Goal: Information Seeking & Learning: Learn about a topic

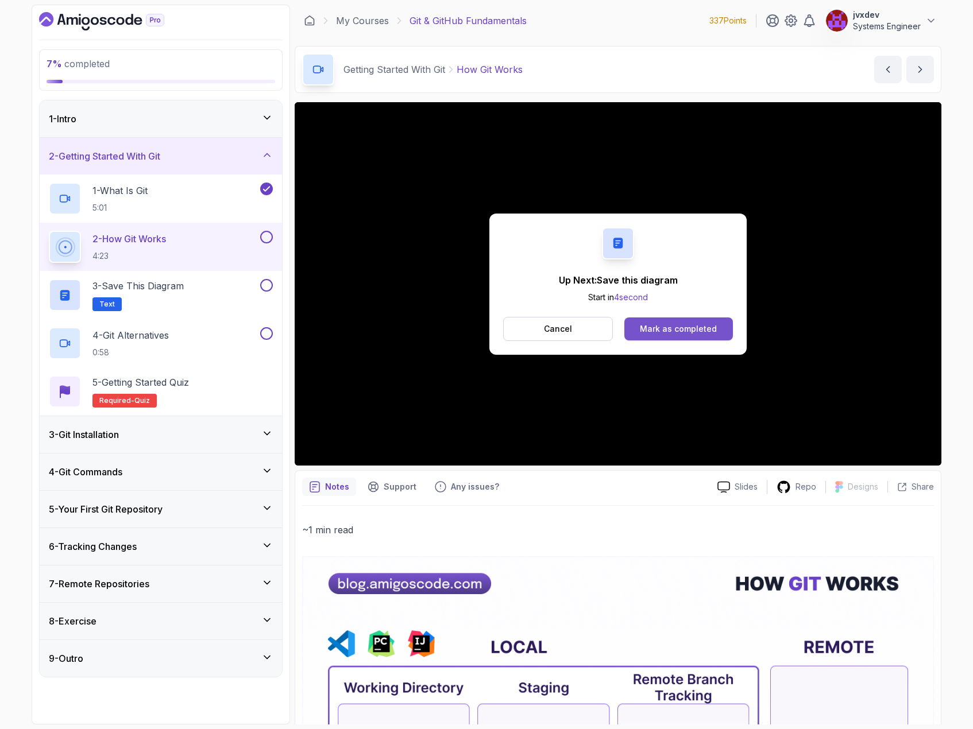
click at [701, 330] on div "Mark as completed" at bounding box center [678, 328] width 77 height 11
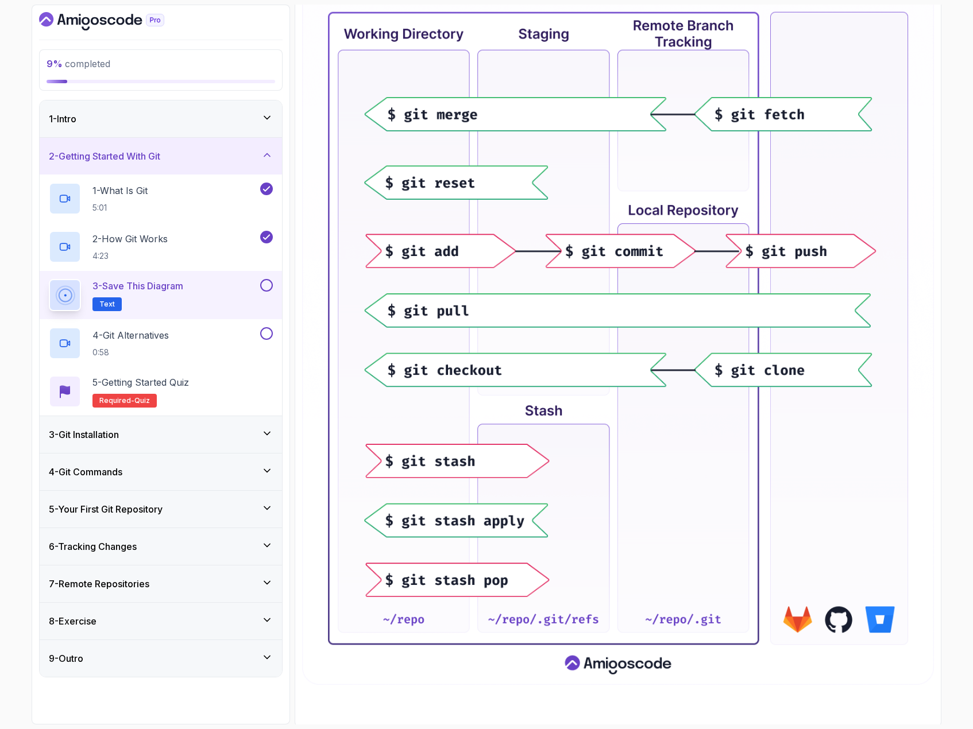
scroll to position [288, 0]
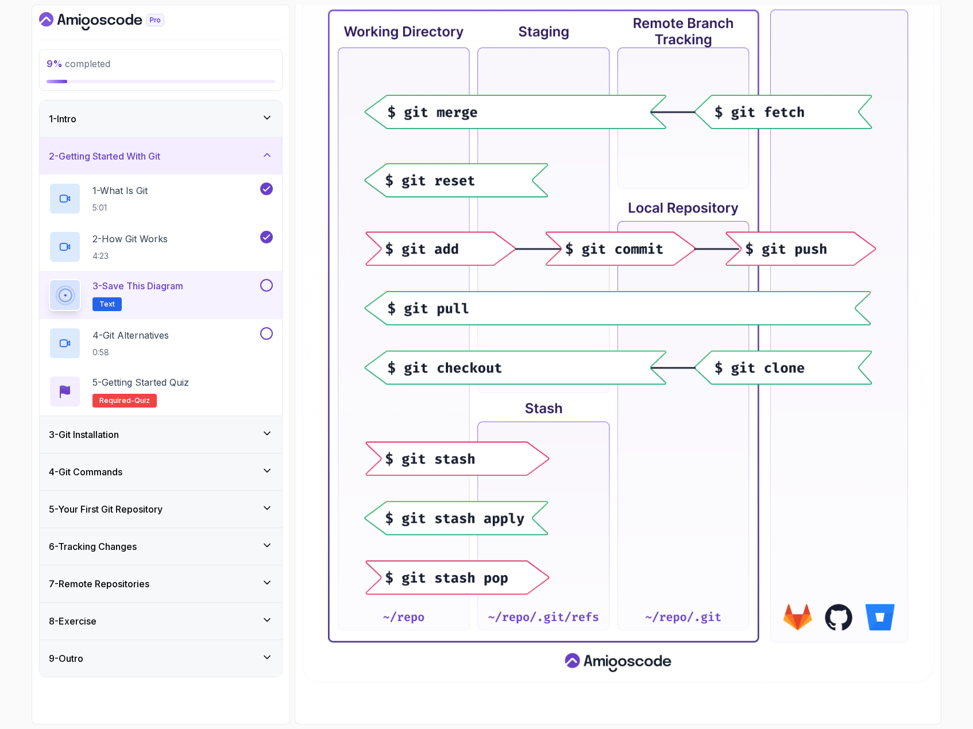
click at [262, 285] on button at bounding box center [266, 285] width 13 height 13
click at [164, 331] on p "4 - Git Alternatives" at bounding box center [130, 335] width 76 height 14
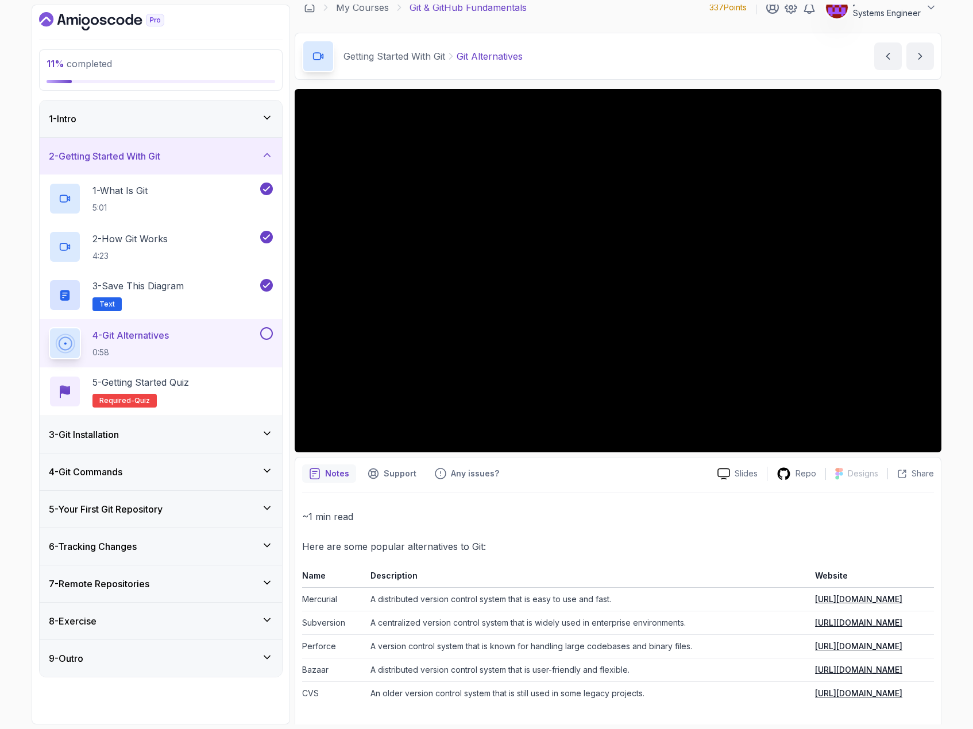
scroll to position [17, 0]
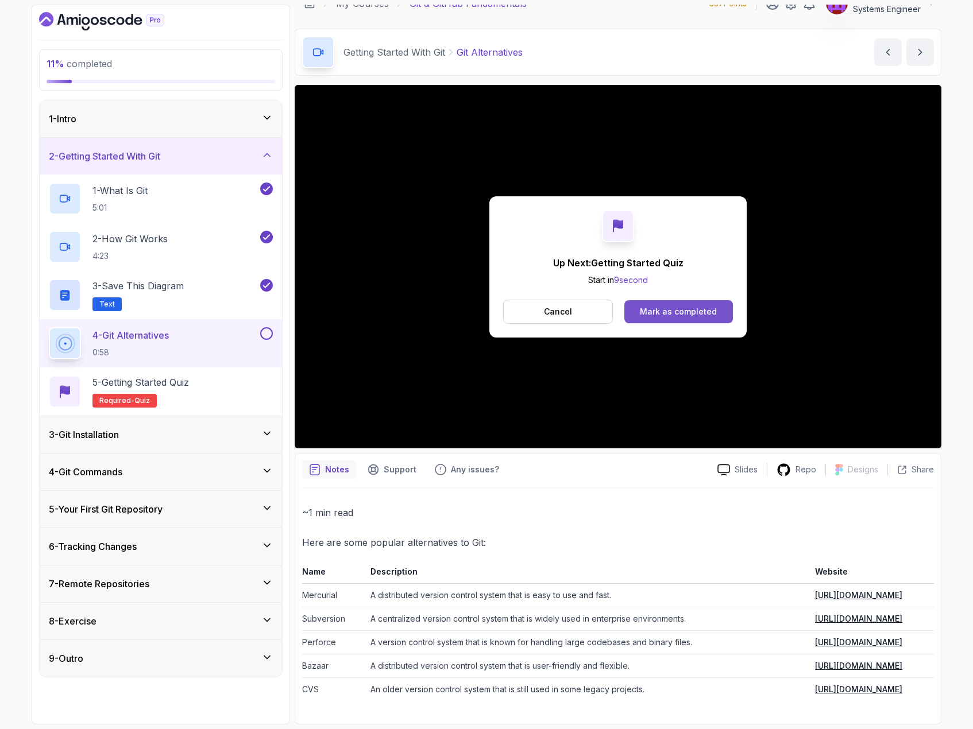
click at [704, 308] on div "Mark as completed" at bounding box center [678, 311] width 77 height 11
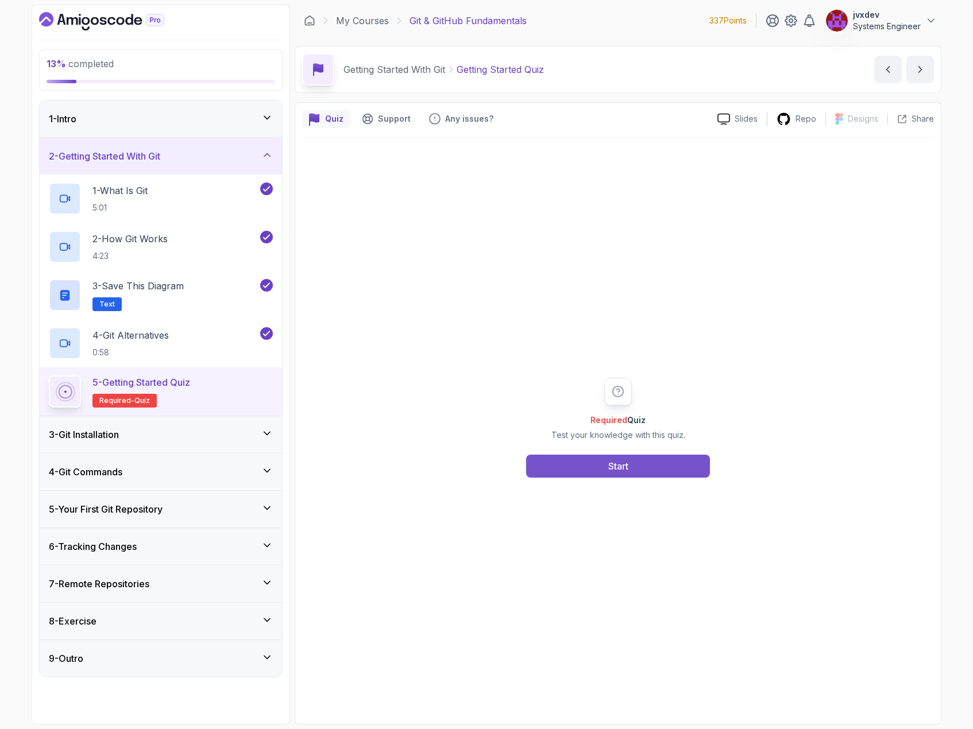
click at [648, 477] on button "Start" at bounding box center [618, 466] width 184 height 23
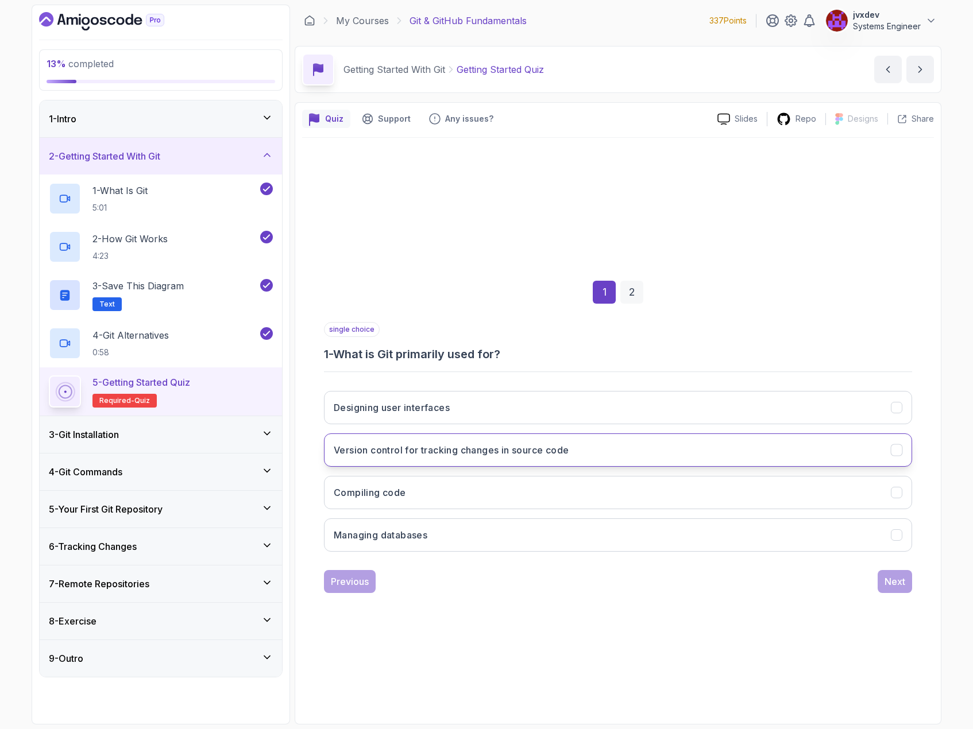
click at [594, 450] on button "Version control for tracking changes in source code" at bounding box center [618, 450] width 588 height 33
click at [893, 582] on div "Next" at bounding box center [894, 582] width 21 height 14
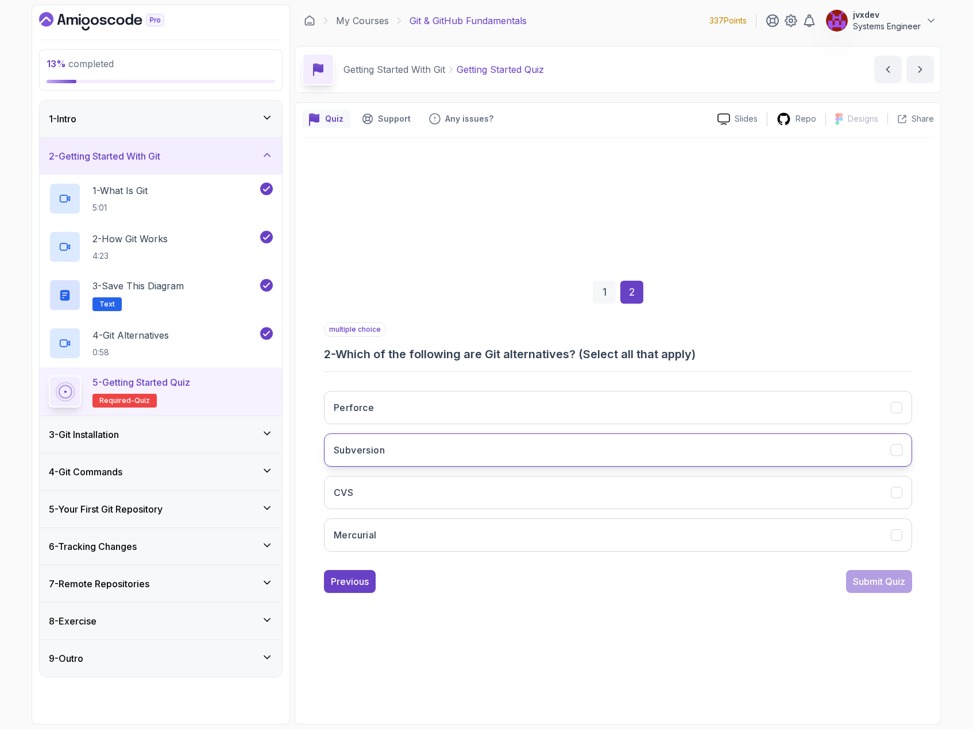
click at [433, 438] on button "Subversion" at bounding box center [618, 450] width 588 height 33
click at [436, 492] on button "CVS" at bounding box center [618, 492] width 588 height 33
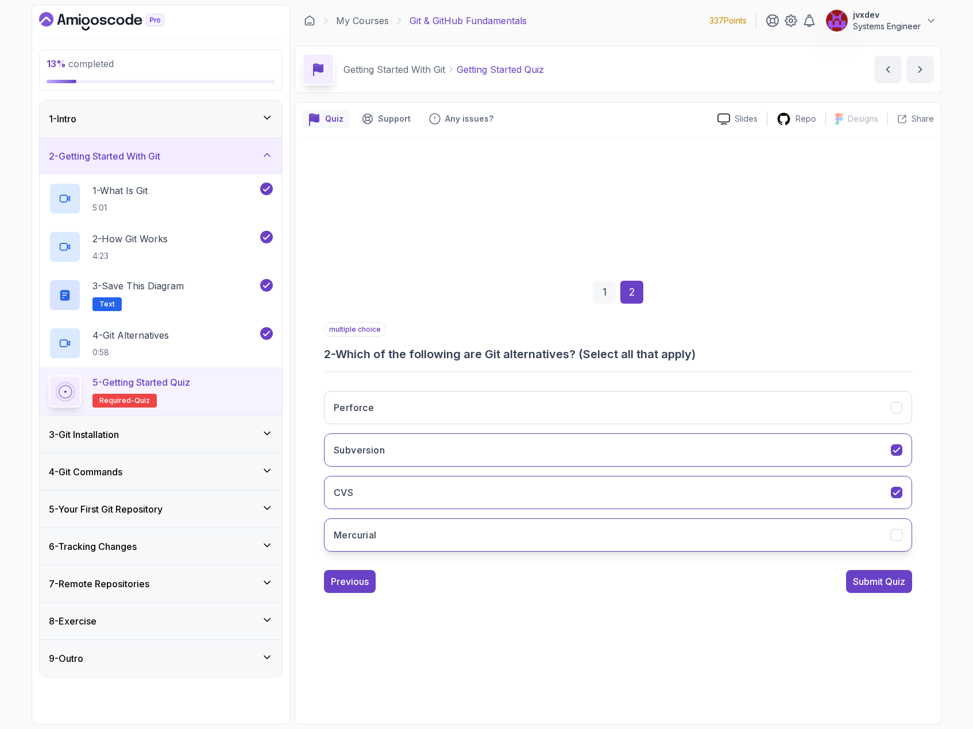
click at [443, 529] on button "Mercurial" at bounding box center [618, 534] width 588 height 33
click at [864, 582] on div "Submit Quiz" at bounding box center [879, 582] width 52 height 14
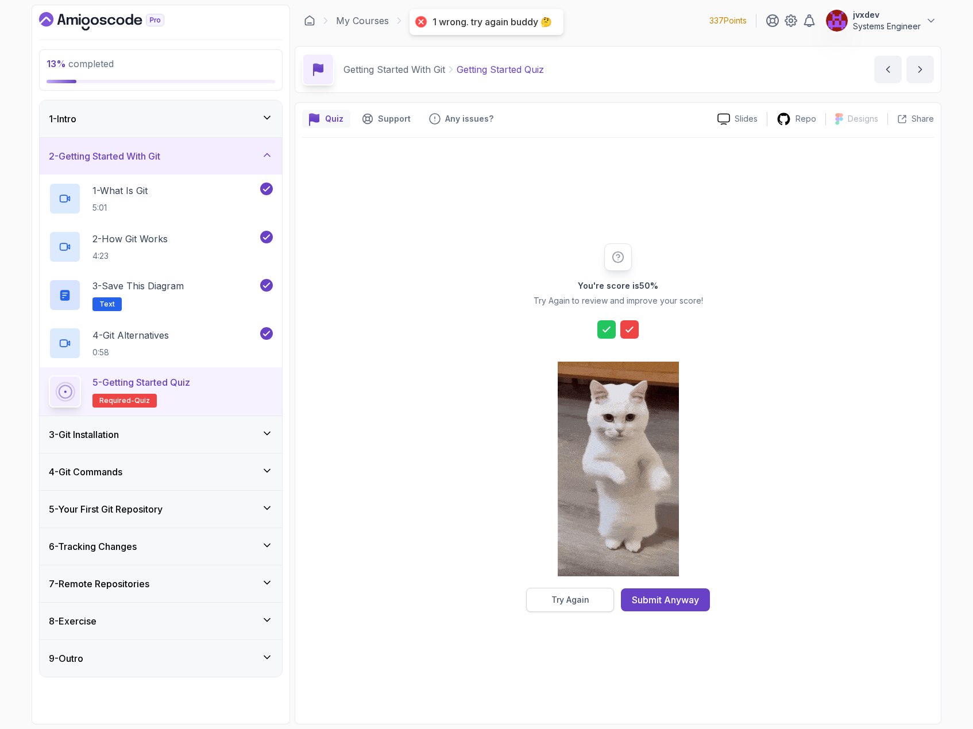
click at [574, 603] on div "Try Again" at bounding box center [570, 599] width 38 height 11
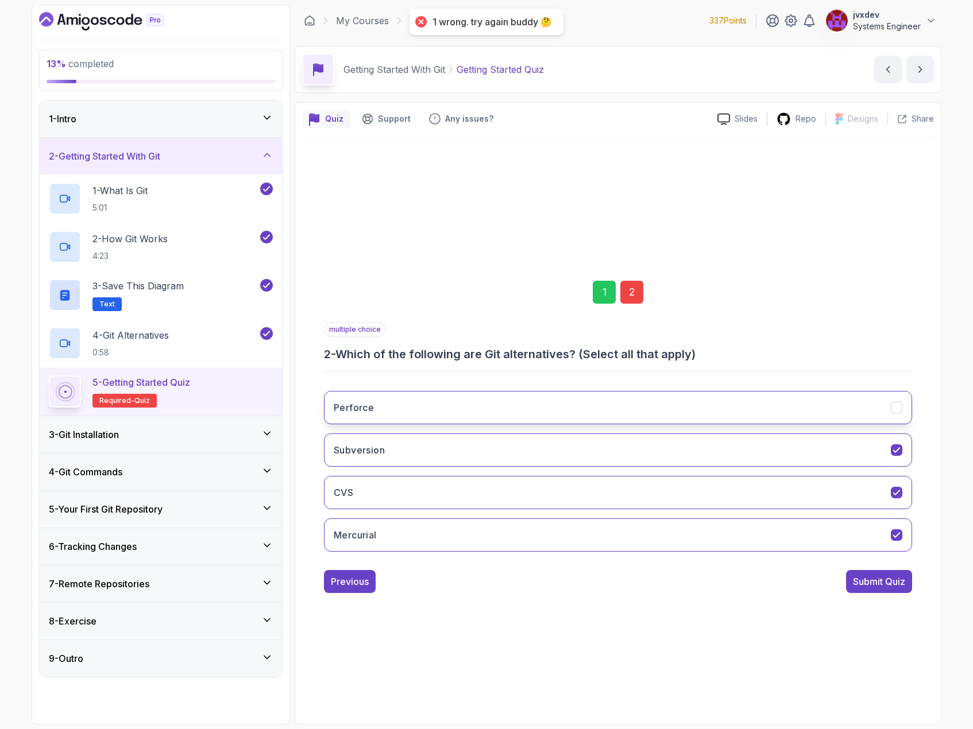
click at [516, 411] on button "Perforce" at bounding box center [618, 407] width 588 height 33
click at [888, 578] on div "Submit Quiz" at bounding box center [879, 582] width 52 height 14
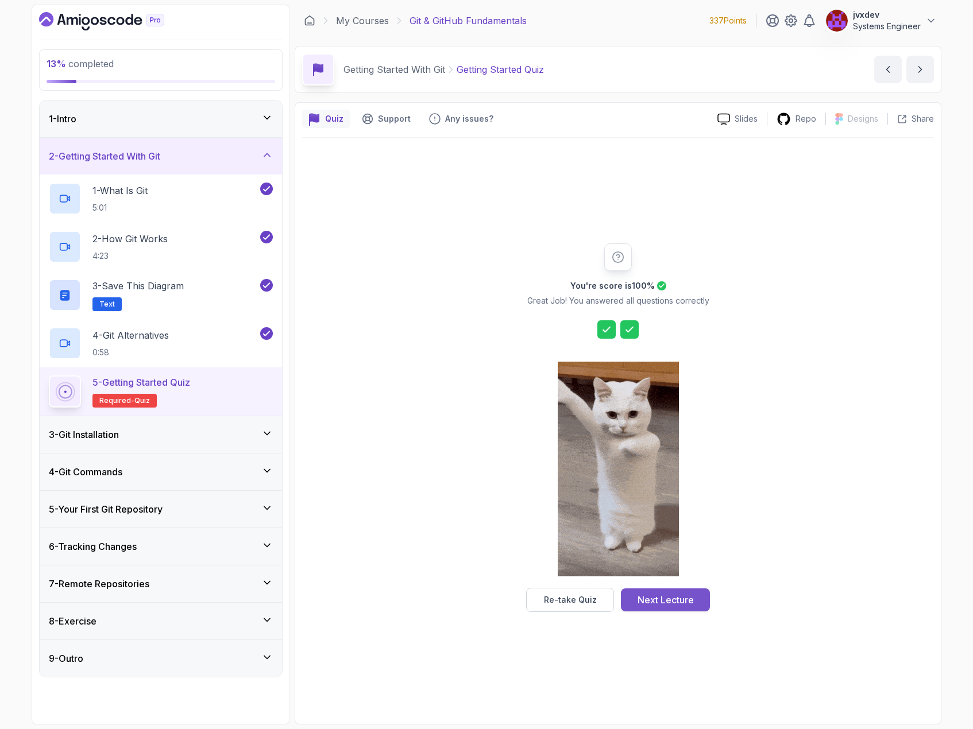
click at [660, 606] on div "Next Lecture" at bounding box center [665, 600] width 56 height 14
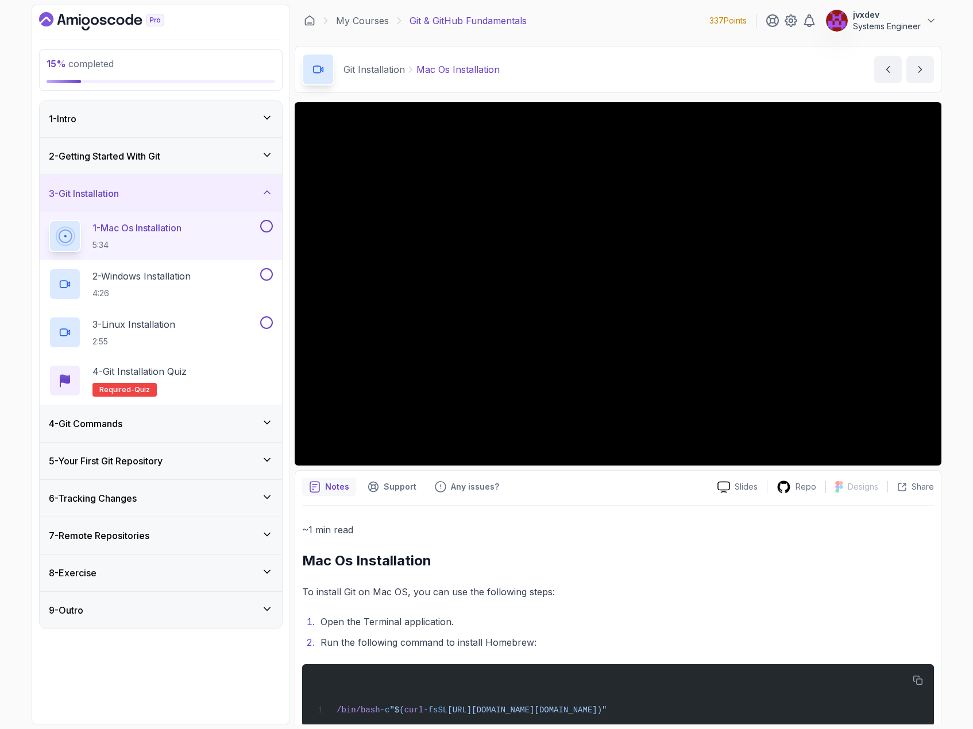
click at [270, 222] on button at bounding box center [266, 226] width 13 height 13
click at [249, 278] on div "2 - Windows Installation 4:26" at bounding box center [153, 284] width 209 height 32
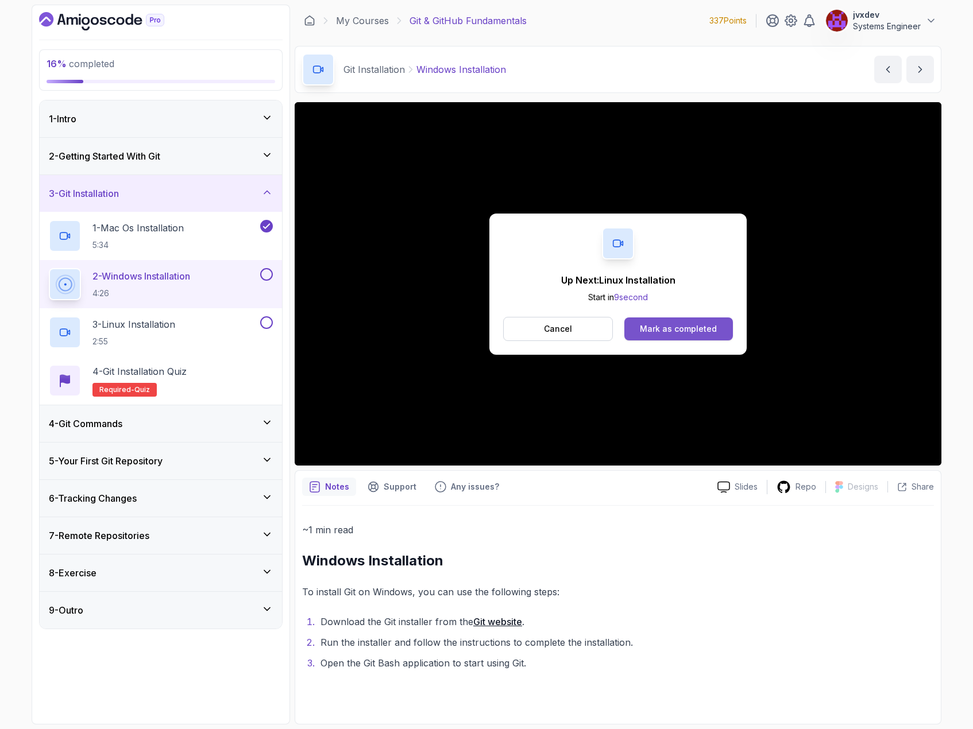
click at [700, 329] on div "Mark as completed" at bounding box center [678, 328] width 77 height 11
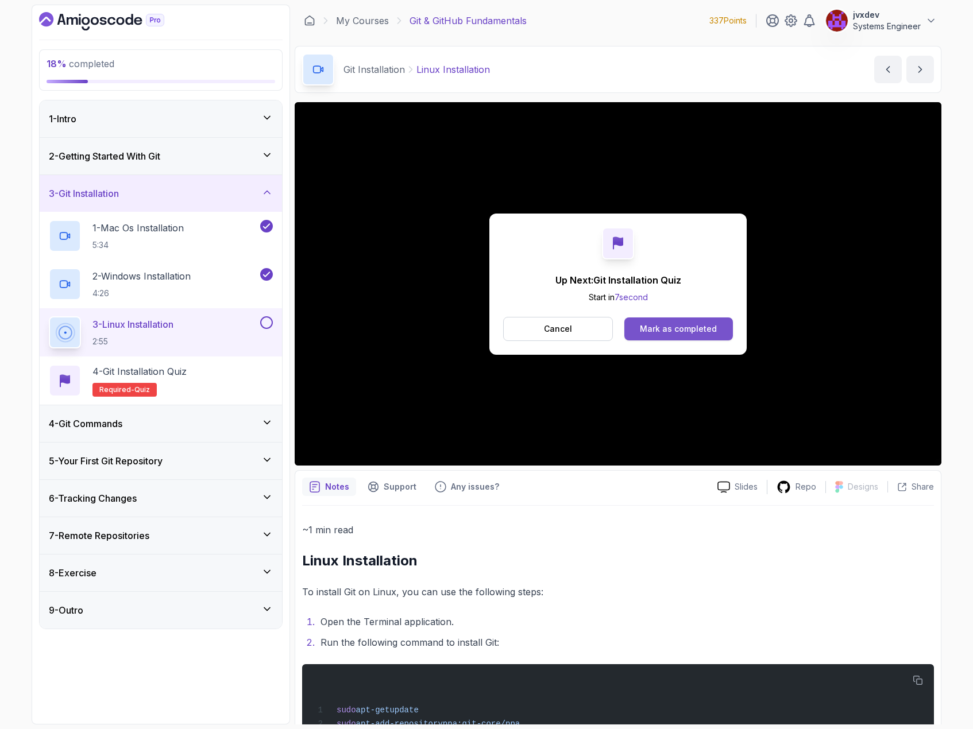
click at [678, 329] on div "Mark as completed" at bounding box center [678, 328] width 77 height 11
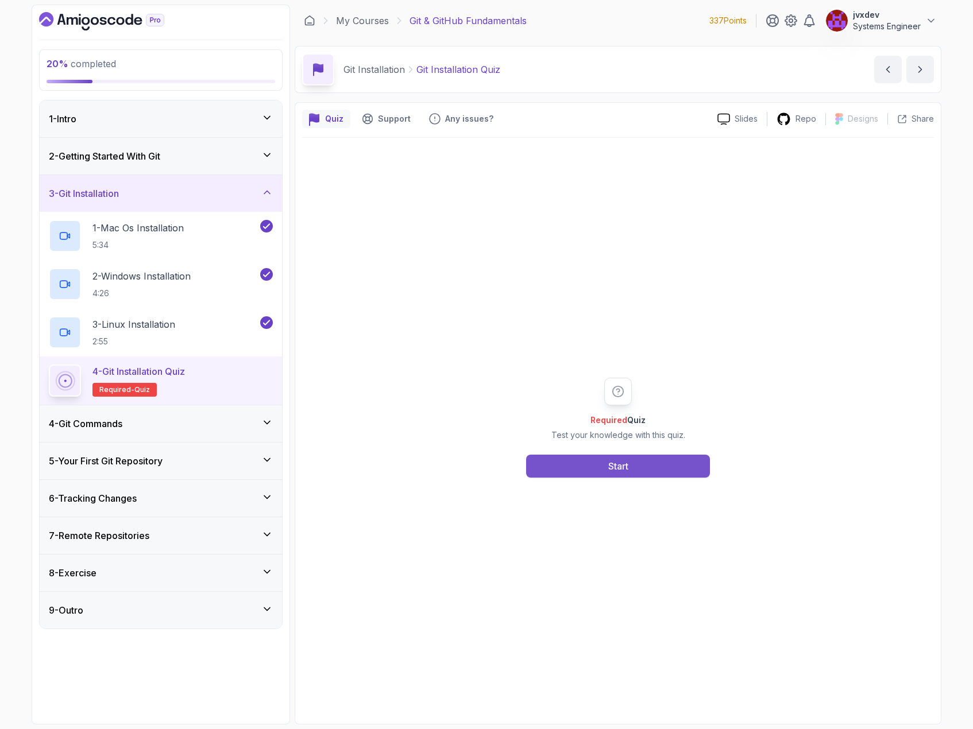
click at [684, 460] on button "Start" at bounding box center [618, 466] width 184 height 23
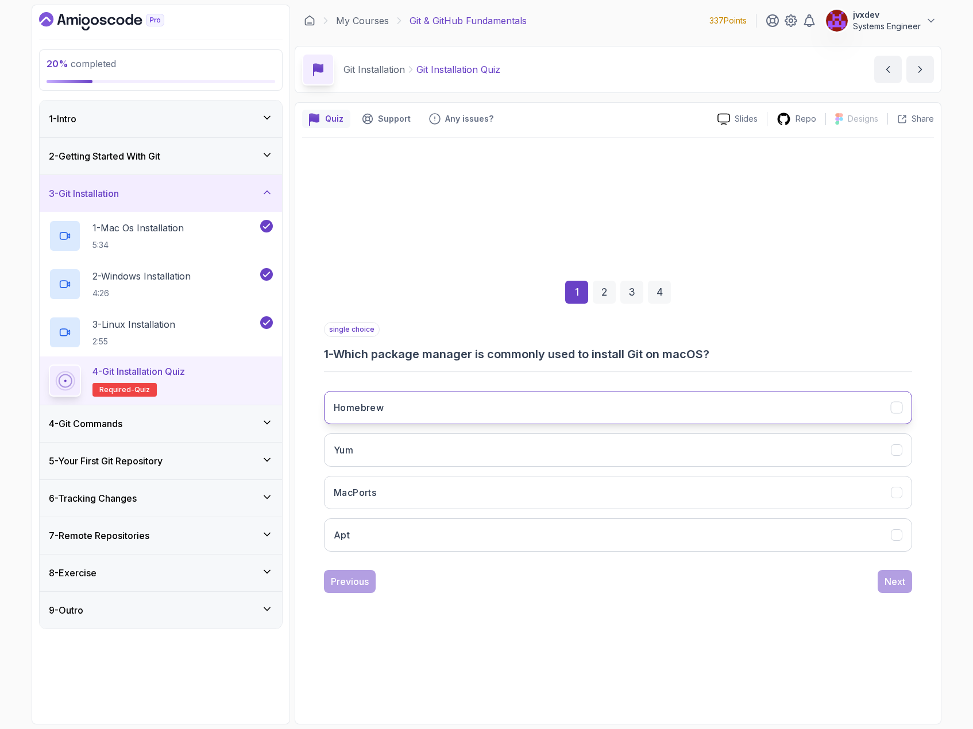
click at [583, 403] on button "Homebrew" at bounding box center [618, 407] width 588 height 33
click at [906, 583] on button "Next" at bounding box center [894, 581] width 34 height 23
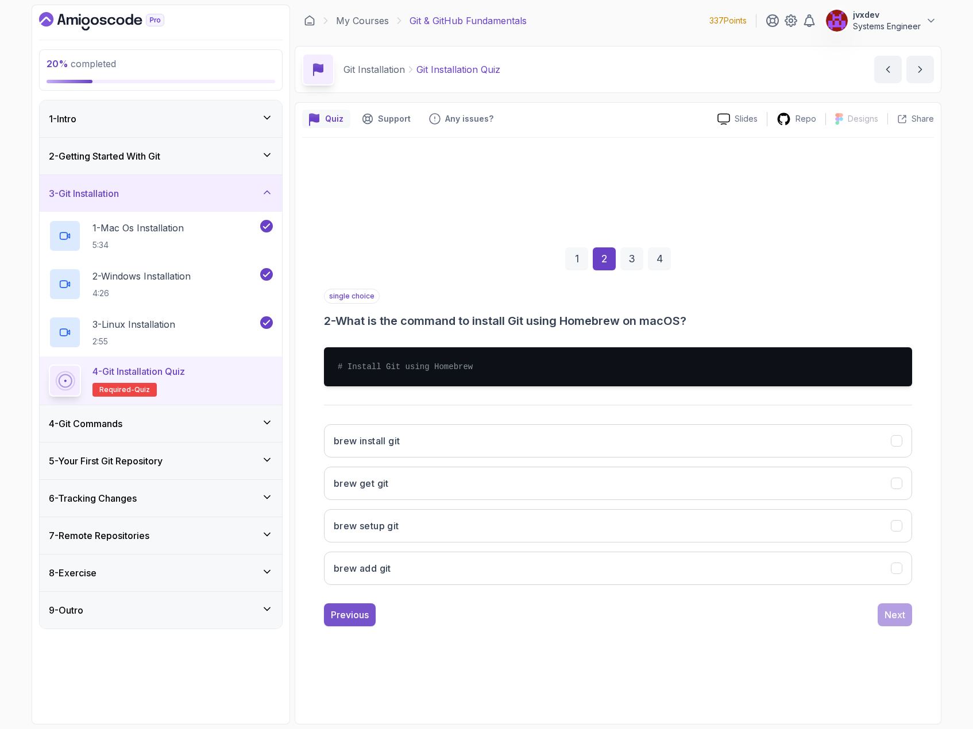
click at [333, 618] on div "Previous" at bounding box center [350, 615] width 38 height 14
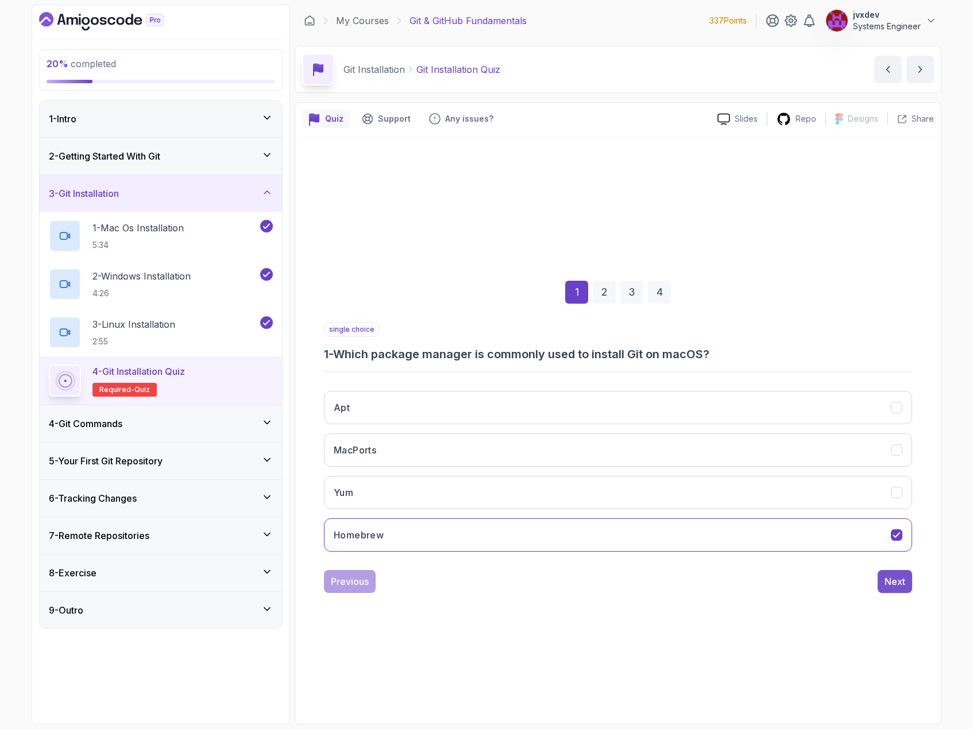
click at [906, 583] on button "Next" at bounding box center [894, 581] width 34 height 23
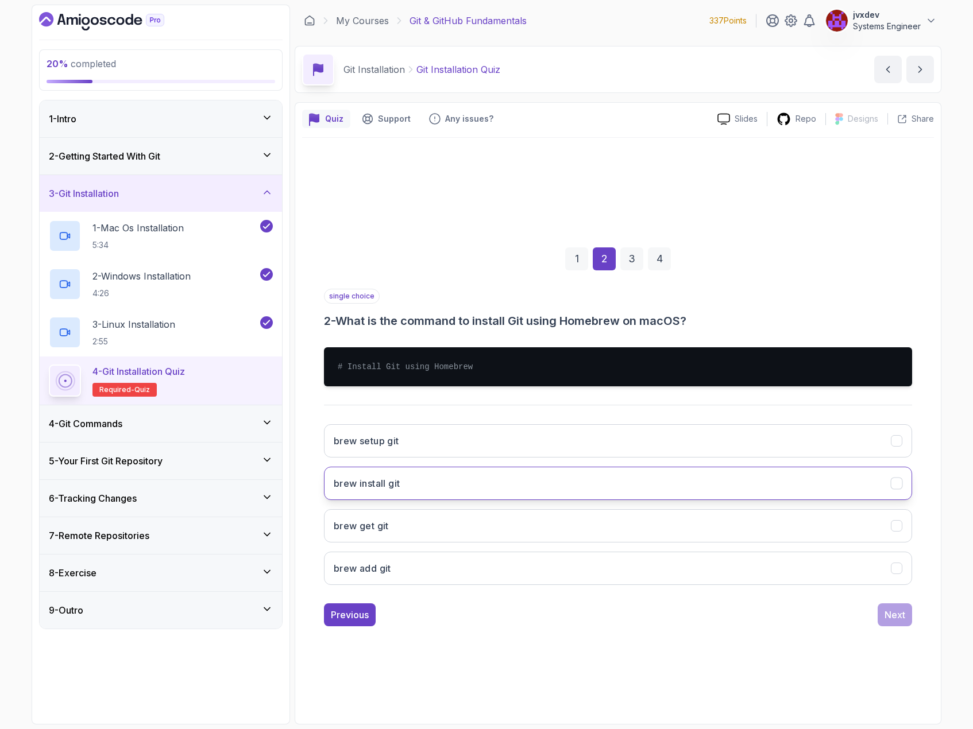
click at [482, 487] on button "brew install git" at bounding box center [618, 483] width 588 height 33
click at [886, 618] on div "Next" at bounding box center [894, 615] width 21 height 14
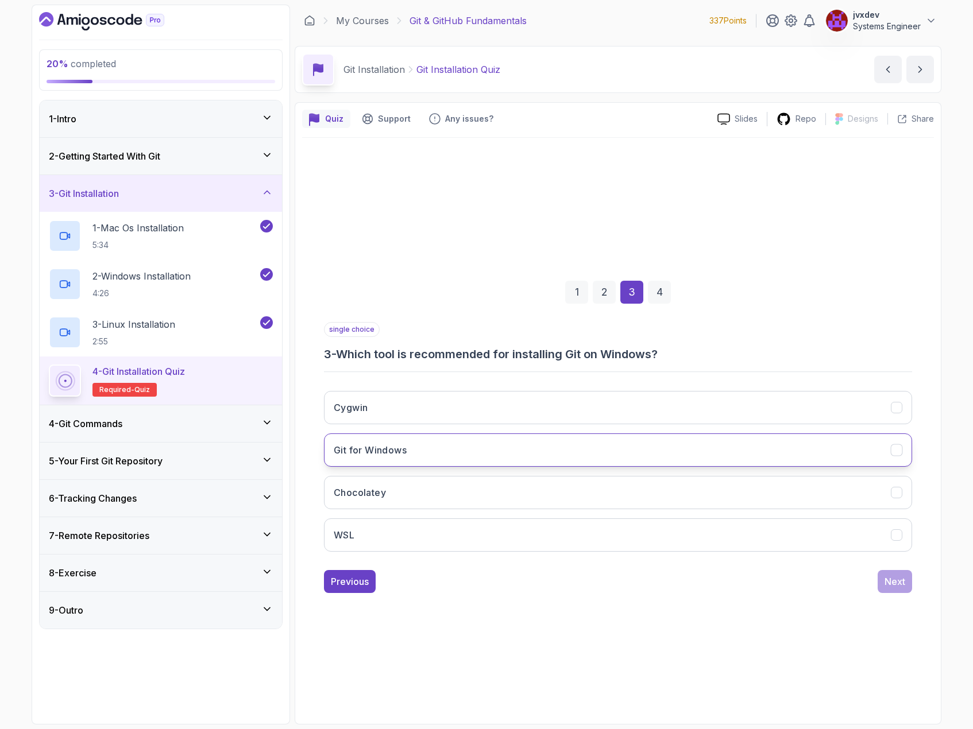
click at [494, 443] on button "Git for Windows" at bounding box center [618, 450] width 588 height 33
click at [887, 577] on div "Next" at bounding box center [894, 582] width 21 height 14
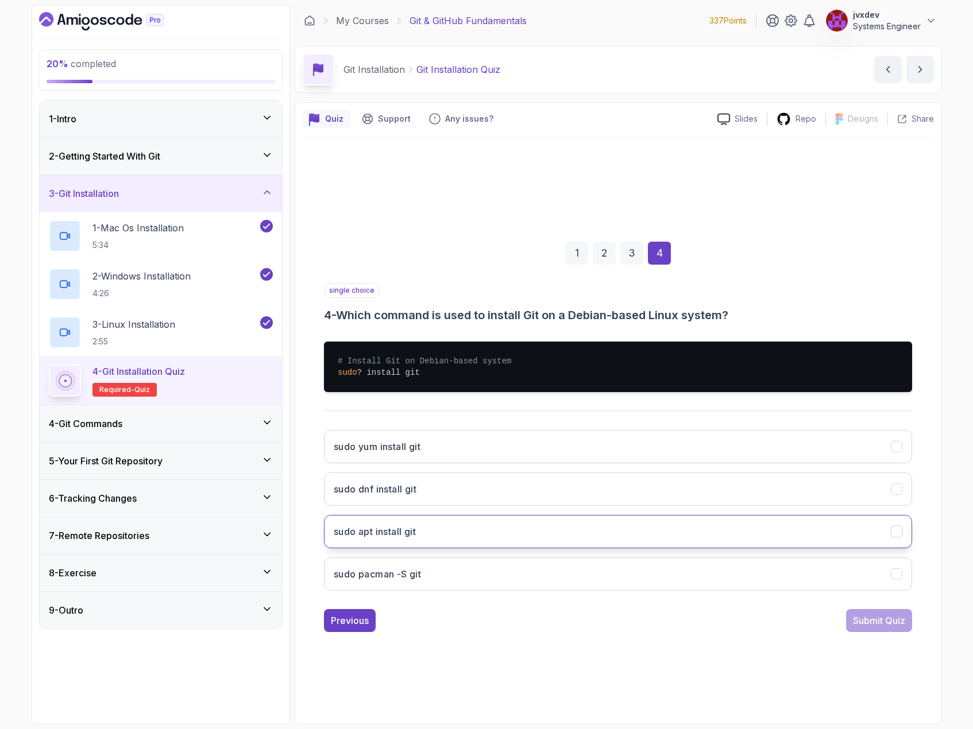
click at [607, 536] on button "sudo apt install git" at bounding box center [618, 531] width 588 height 33
click at [884, 619] on div "Submit Quiz" at bounding box center [879, 621] width 52 height 14
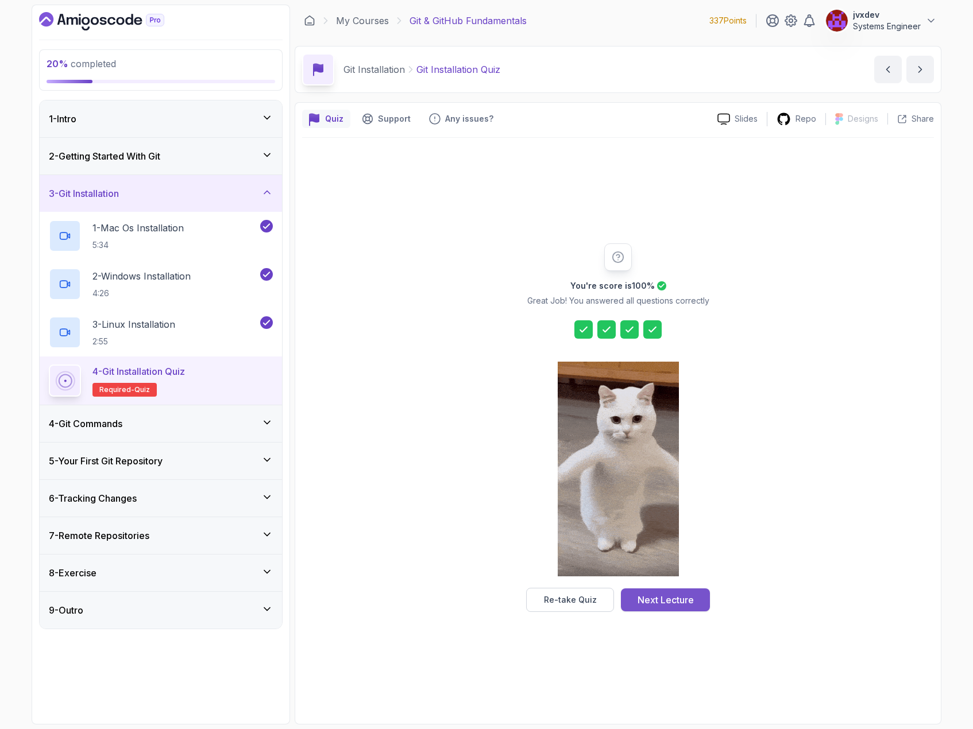
click at [667, 599] on div "Next Lecture" at bounding box center [665, 600] width 56 height 14
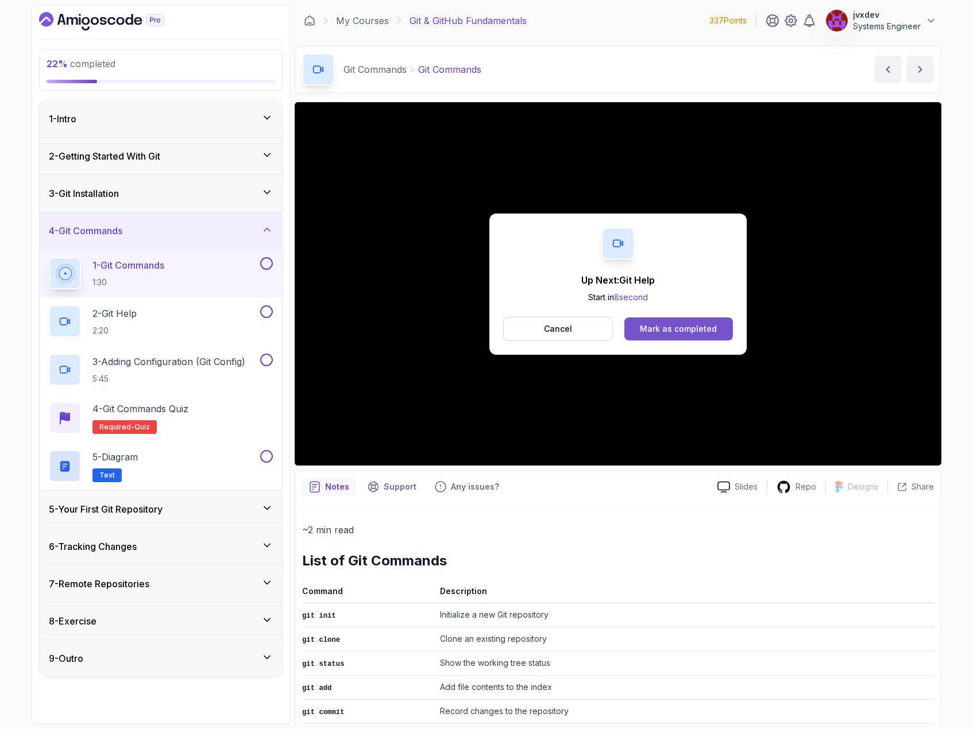
click at [675, 322] on button "Mark as completed" at bounding box center [678, 329] width 109 height 23
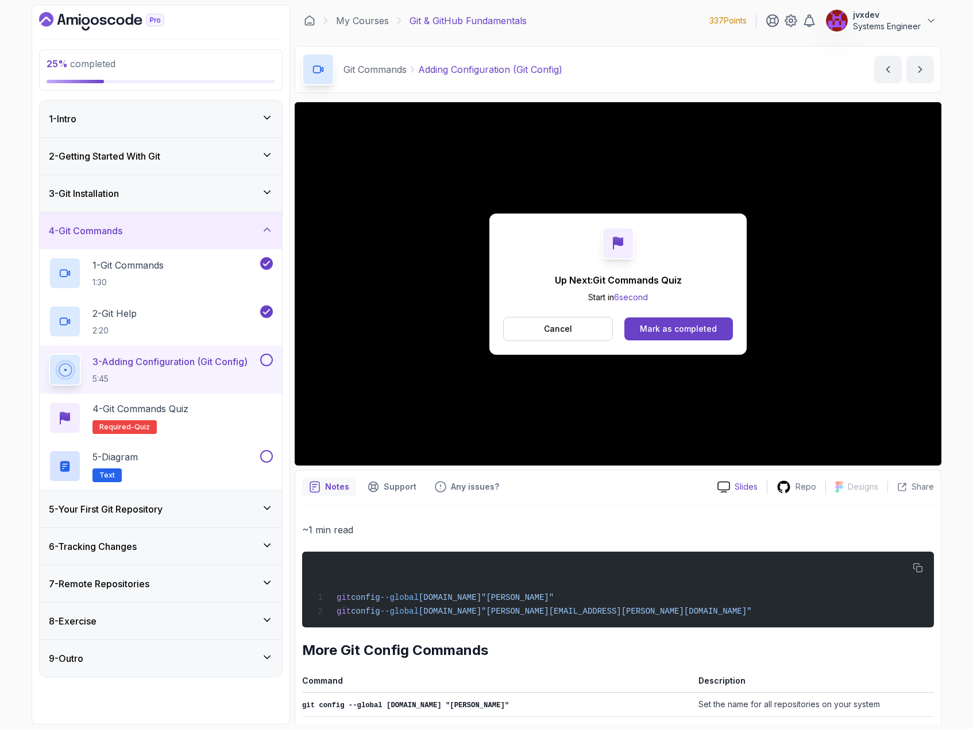
click at [715, 332] on div "Mark as completed" at bounding box center [678, 328] width 77 height 11
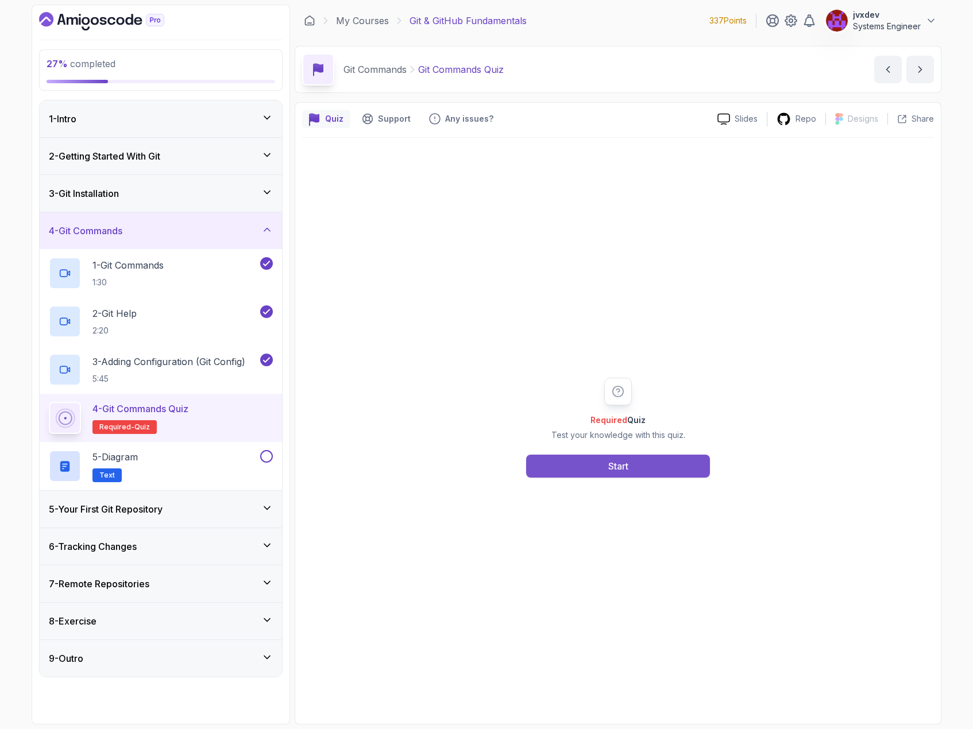
click at [648, 476] on button "Start" at bounding box center [618, 466] width 184 height 23
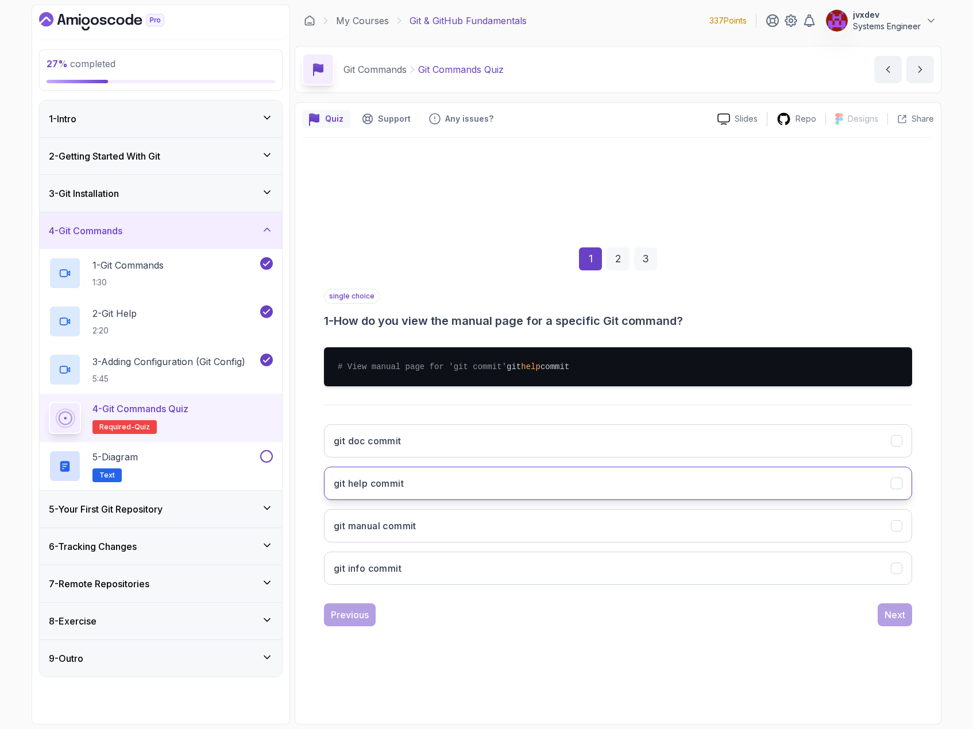
click at [508, 485] on button "git help commit" at bounding box center [618, 483] width 588 height 33
click at [883, 617] on button "Next" at bounding box center [894, 614] width 34 height 23
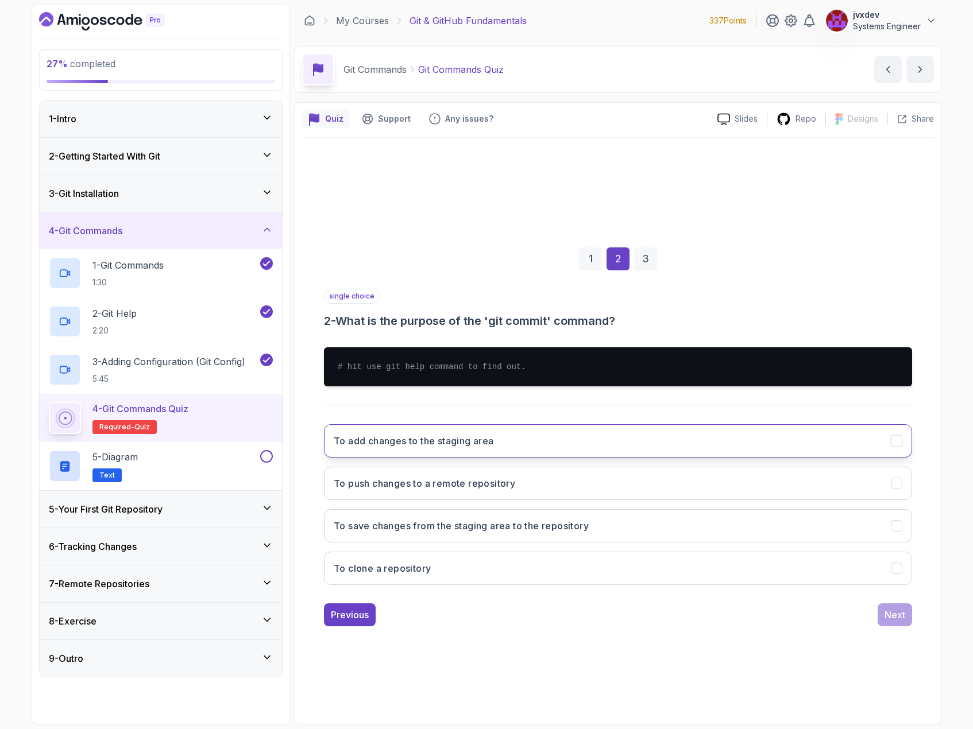
click at [512, 440] on button "To add changes to the staging area" at bounding box center [618, 440] width 588 height 33
click at [898, 617] on div "Next" at bounding box center [894, 615] width 21 height 14
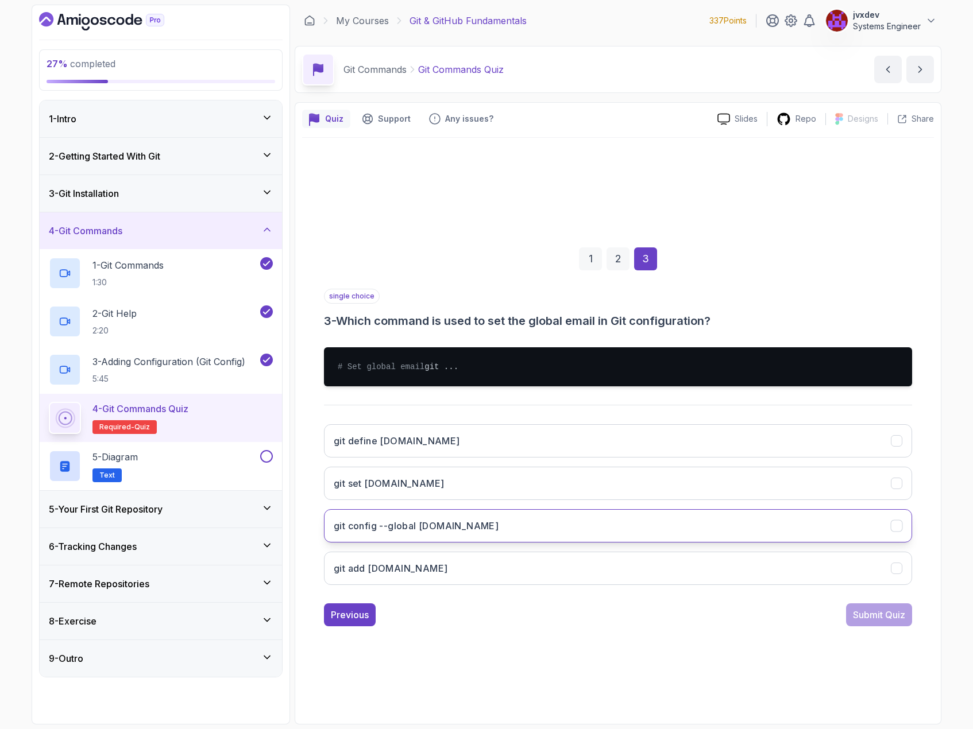
click at [563, 530] on button "git config --global [DOMAIN_NAME]" at bounding box center [618, 525] width 588 height 33
click at [870, 622] on div "Submit Quiz" at bounding box center [879, 615] width 52 height 14
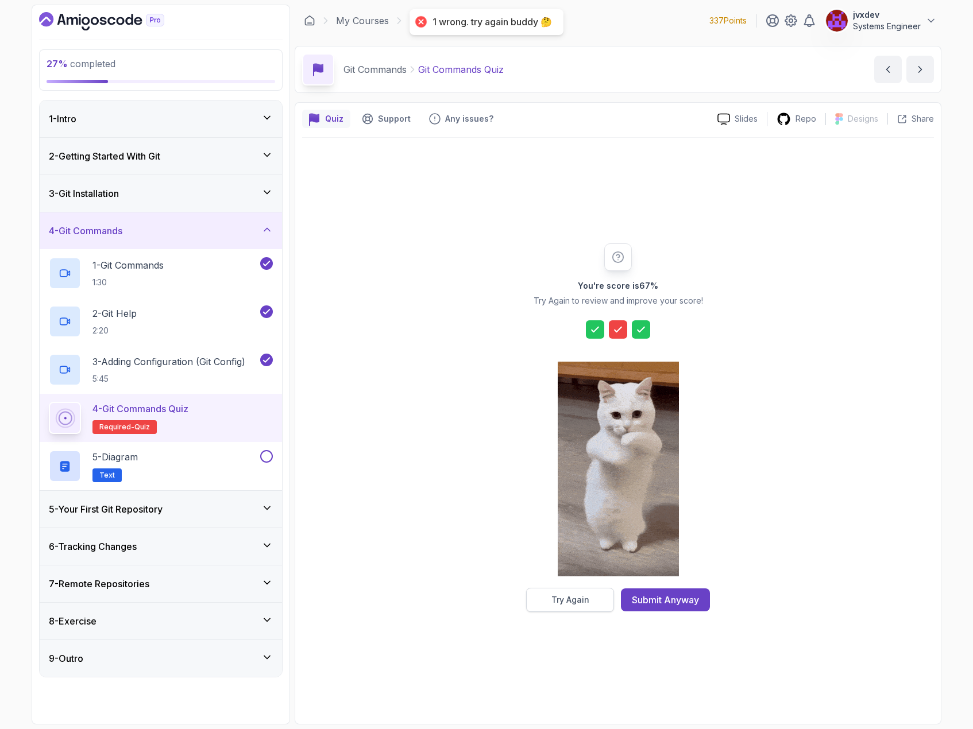
click at [594, 599] on button "Try Again" at bounding box center [570, 600] width 88 height 24
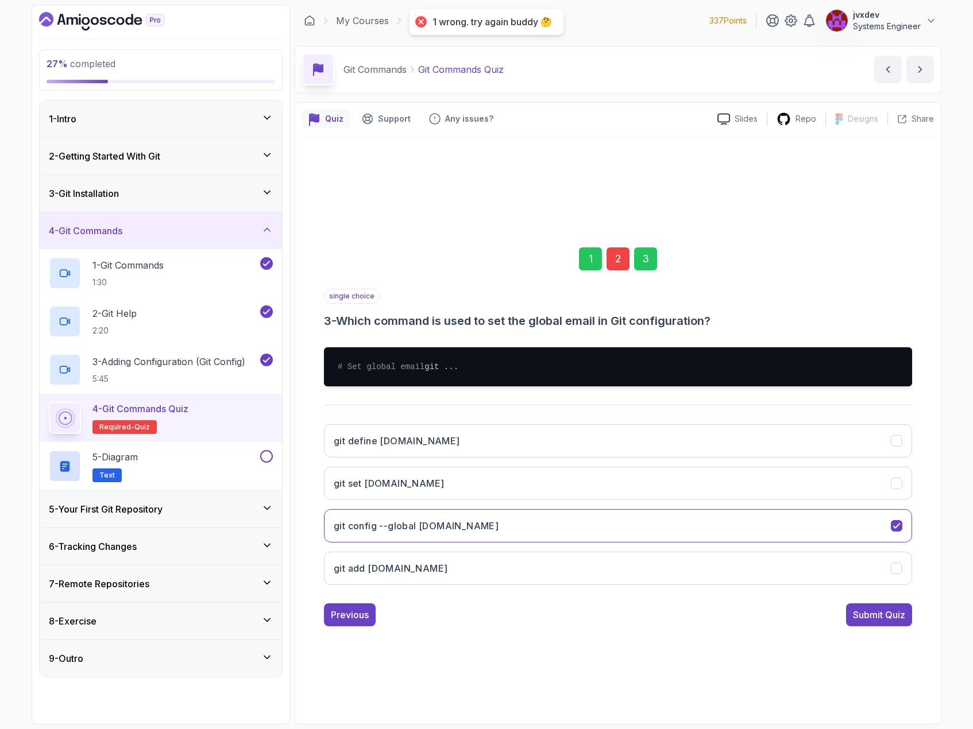
click at [614, 253] on div "2" at bounding box center [617, 258] width 23 height 23
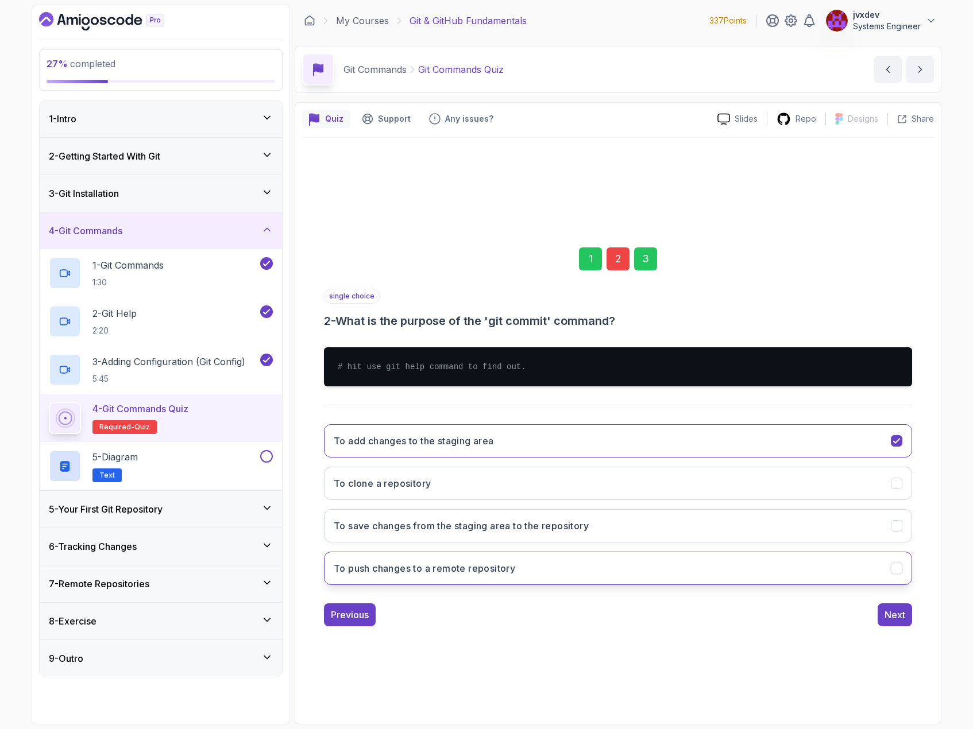
click at [521, 568] on button "To push changes to a remote repository" at bounding box center [618, 568] width 588 height 33
click at [893, 609] on div "Next" at bounding box center [894, 615] width 21 height 14
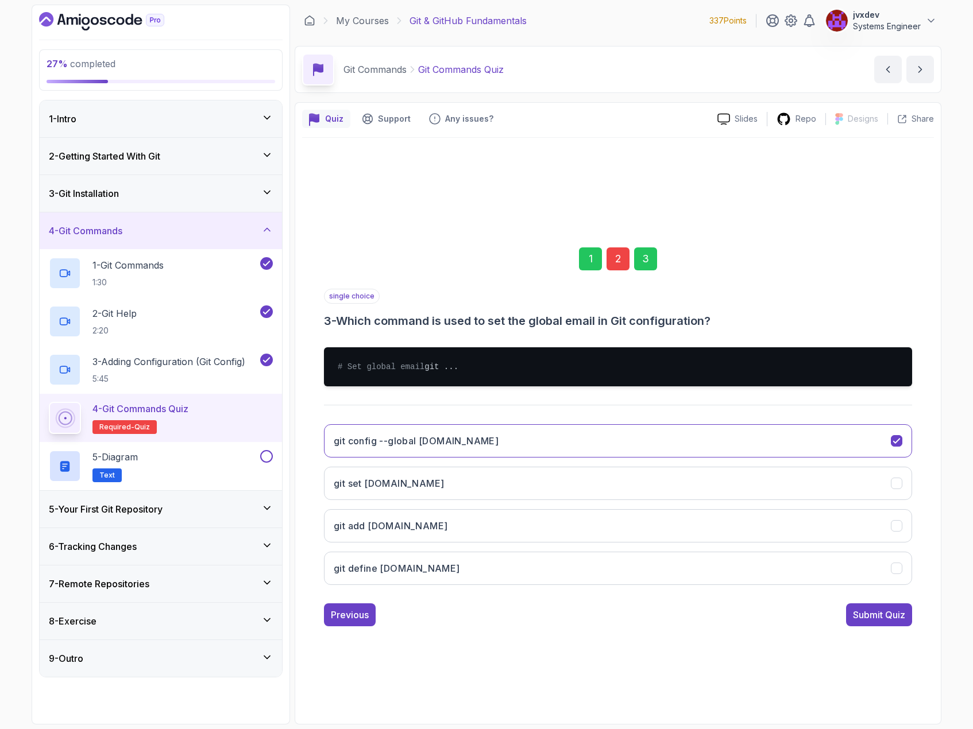
click at [894, 609] on button "Submit Quiz" at bounding box center [879, 614] width 66 height 23
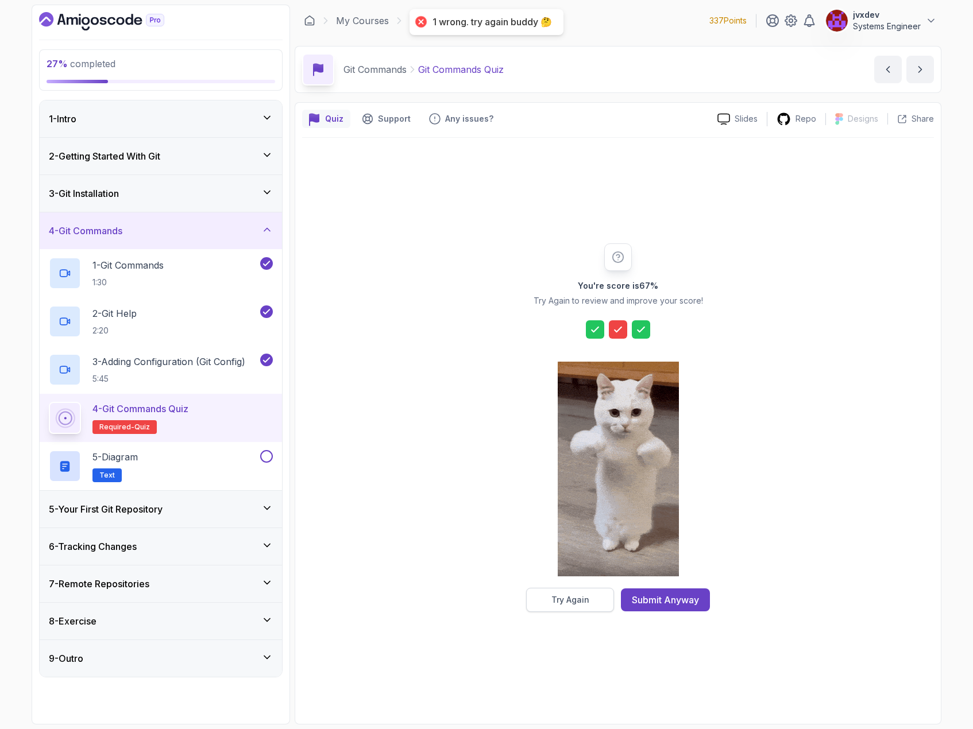
click at [586, 597] on div "Try Again" at bounding box center [570, 599] width 38 height 11
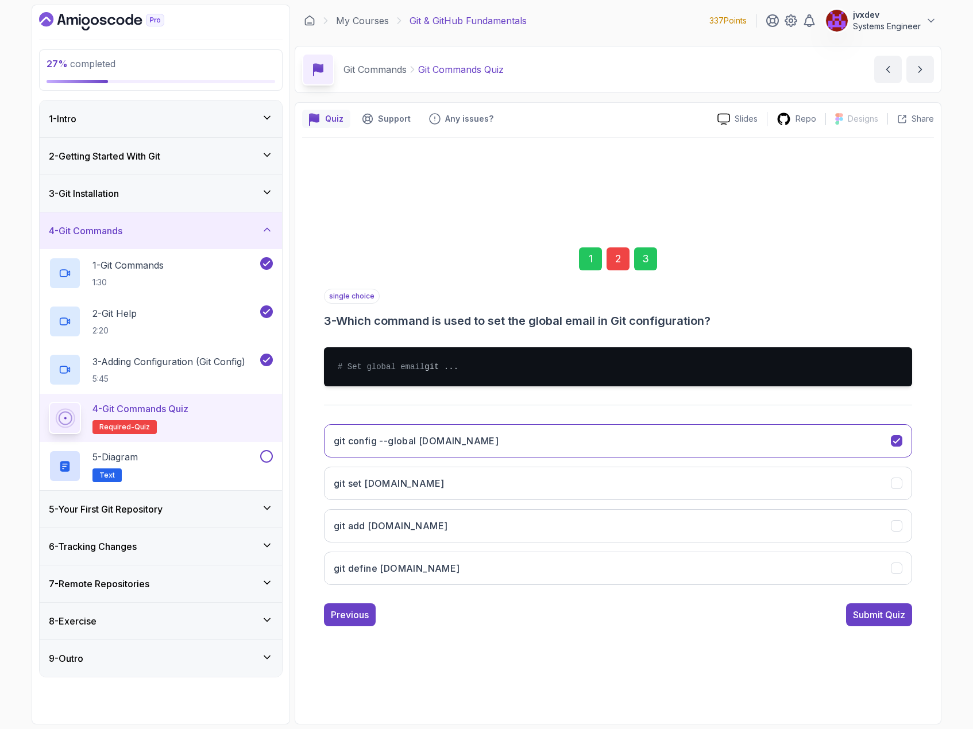
click at [616, 250] on div "2" at bounding box center [617, 258] width 23 height 23
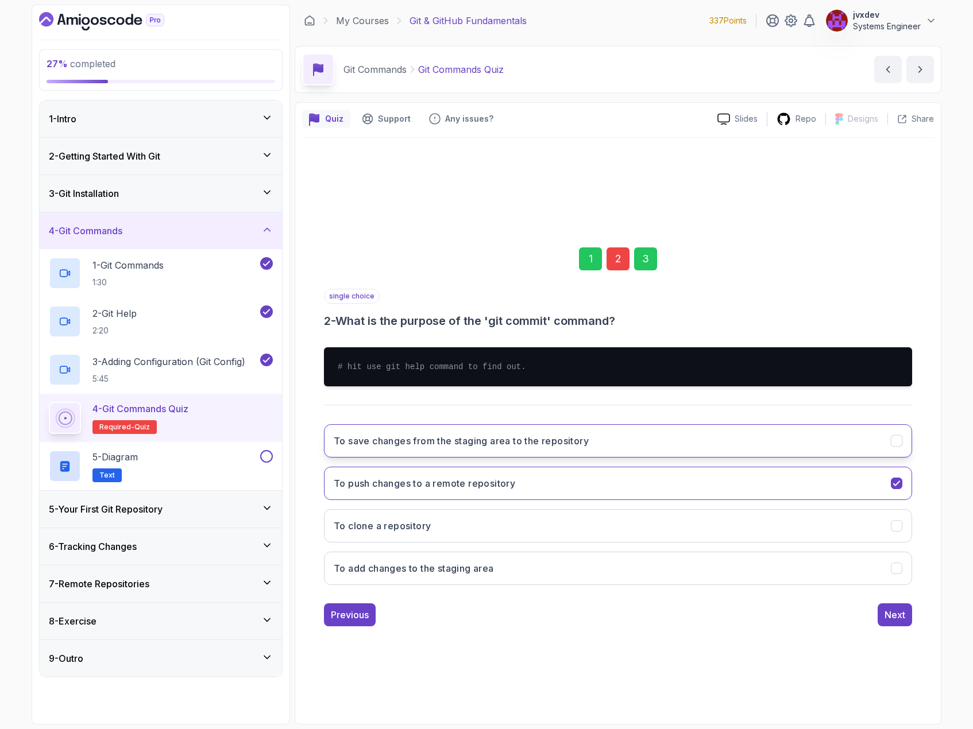
click at [899, 434] on button "To save changes from the staging area to the repository" at bounding box center [618, 440] width 588 height 33
click at [897, 615] on div "Next" at bounding box center [894, 615] width 21 height 14
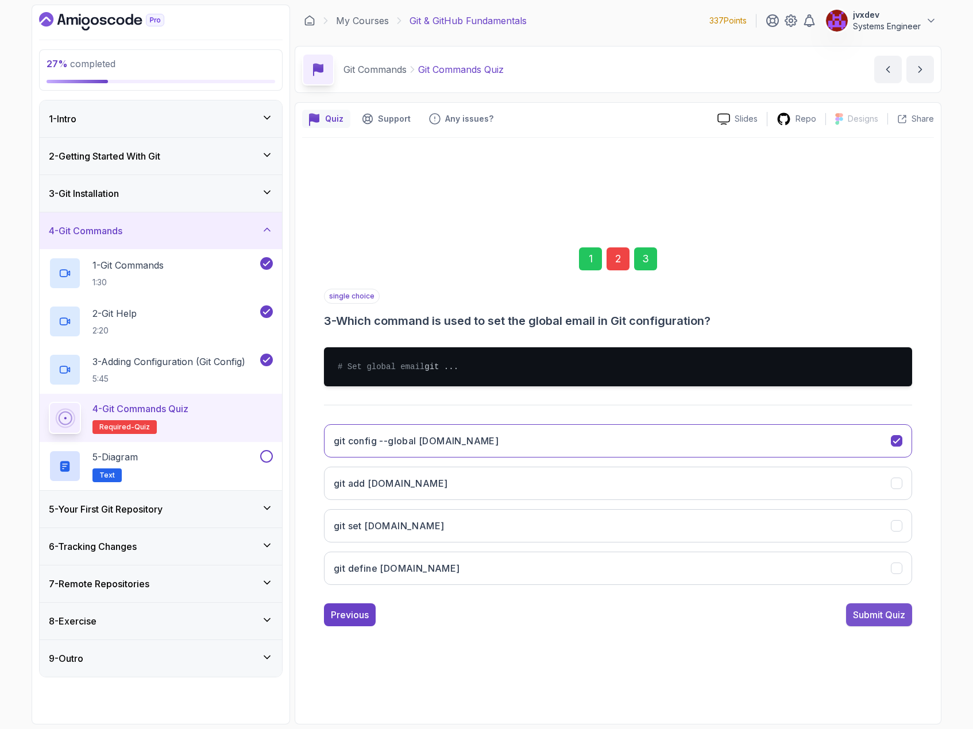
click at [900, 620] on div "Submit Quiz" at bounding box center [879, 615] width 52 height 14
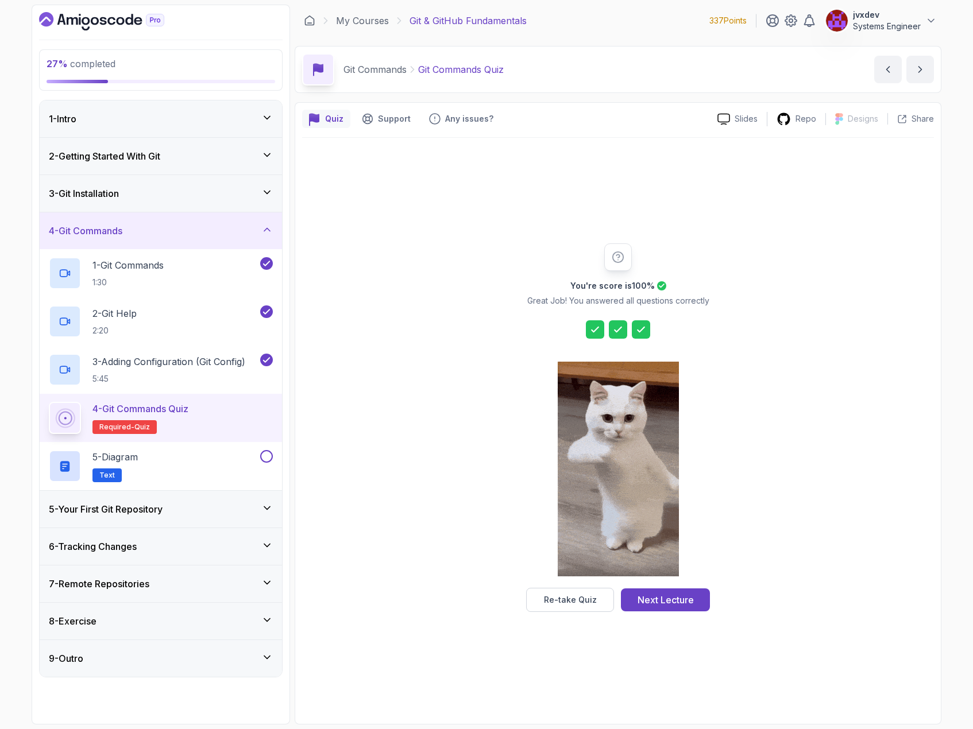
click at [663, 602] on div "Next Lecture" at bounding box center [665, 600] width 56 height 14
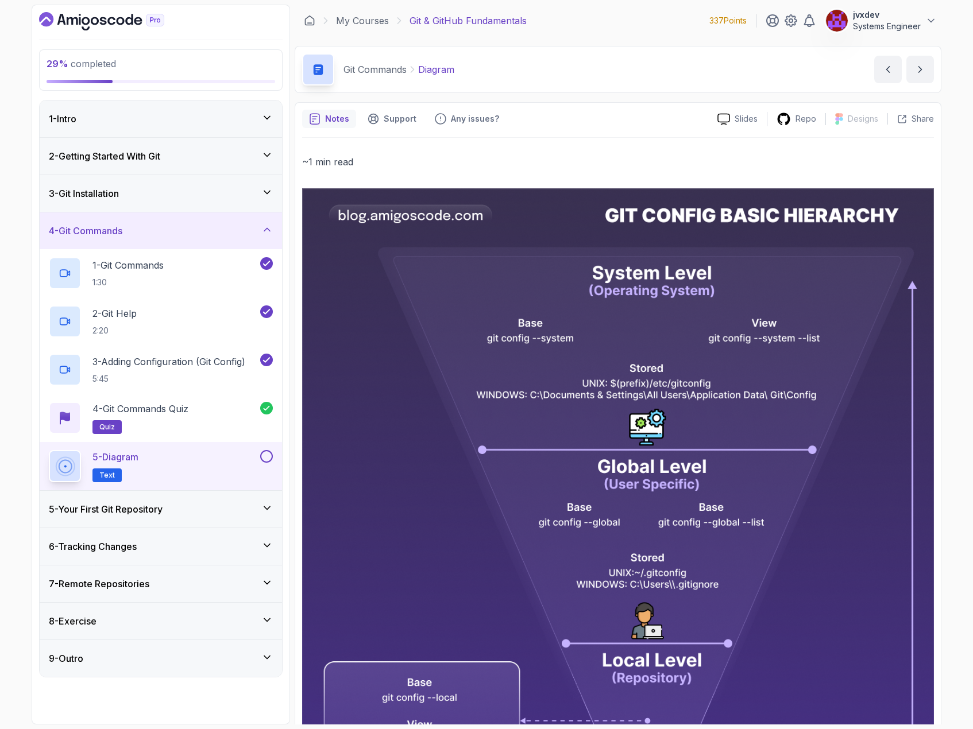
click at [261, 461] on div at bounding box center [265, 456] width 15 height 13
click at [265, 458] on button at bounding box center [266, 456] width 13 height 13
click at [265, 509] on icon at bounding box center [266, 507] width 11 height 11
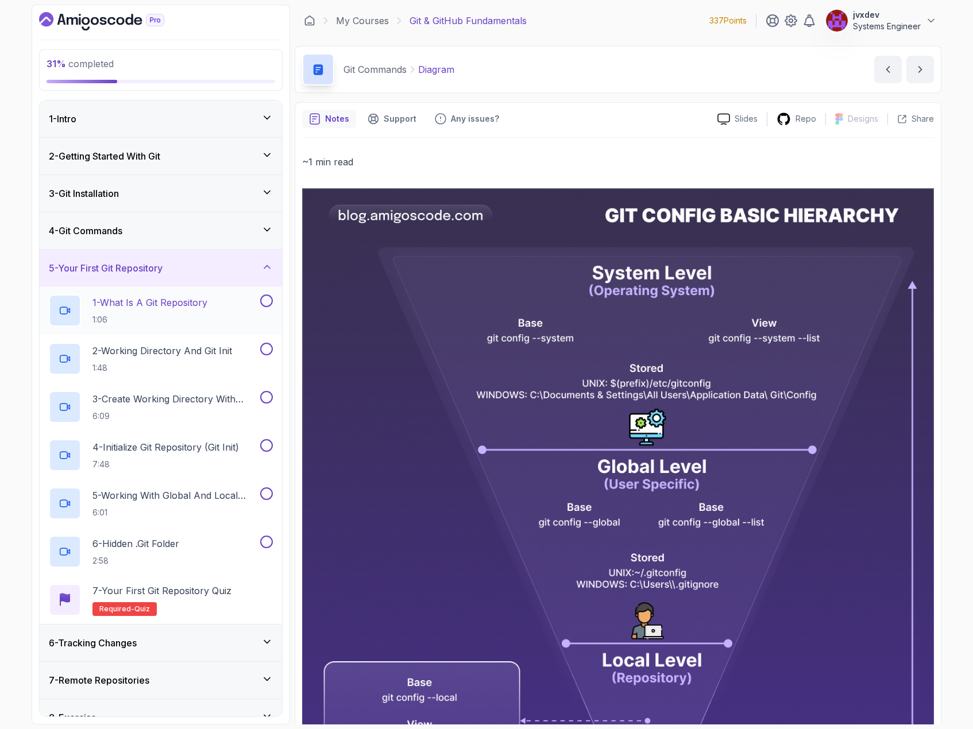
click at [234, 300] on div "1 - What Is A Git Repository 1:06" at bounding box center [153, 311] width 209 height 32
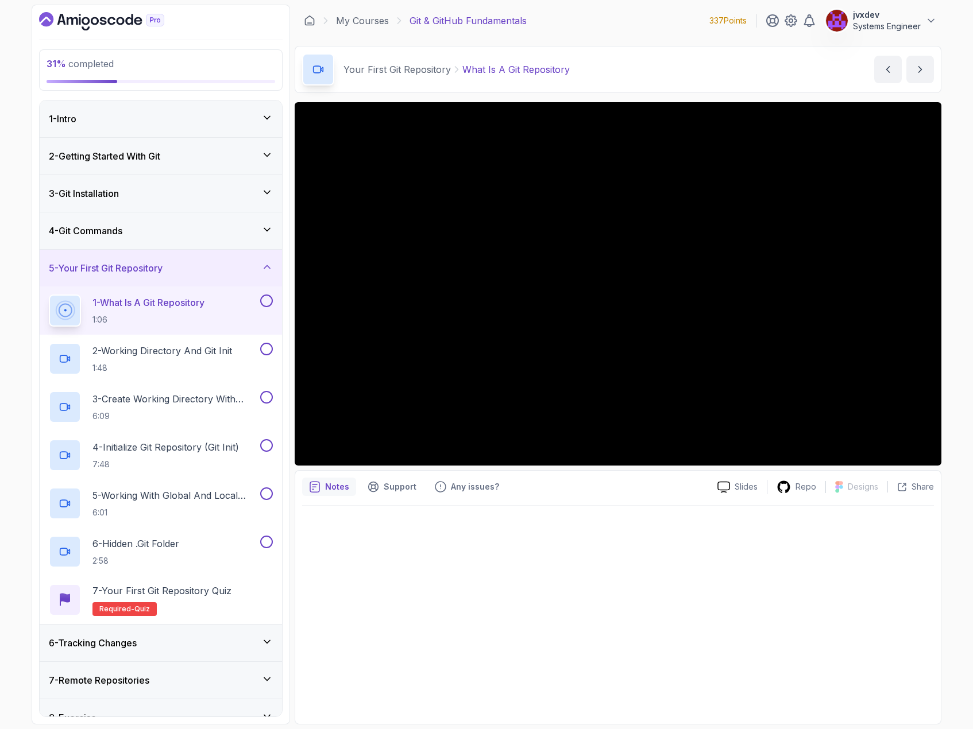
click at [267, 304] on button at bounding box center [266, 301] width 13 height 13
click at [263, 304] on icon at bounding box center [266, 300] width 10 height 11
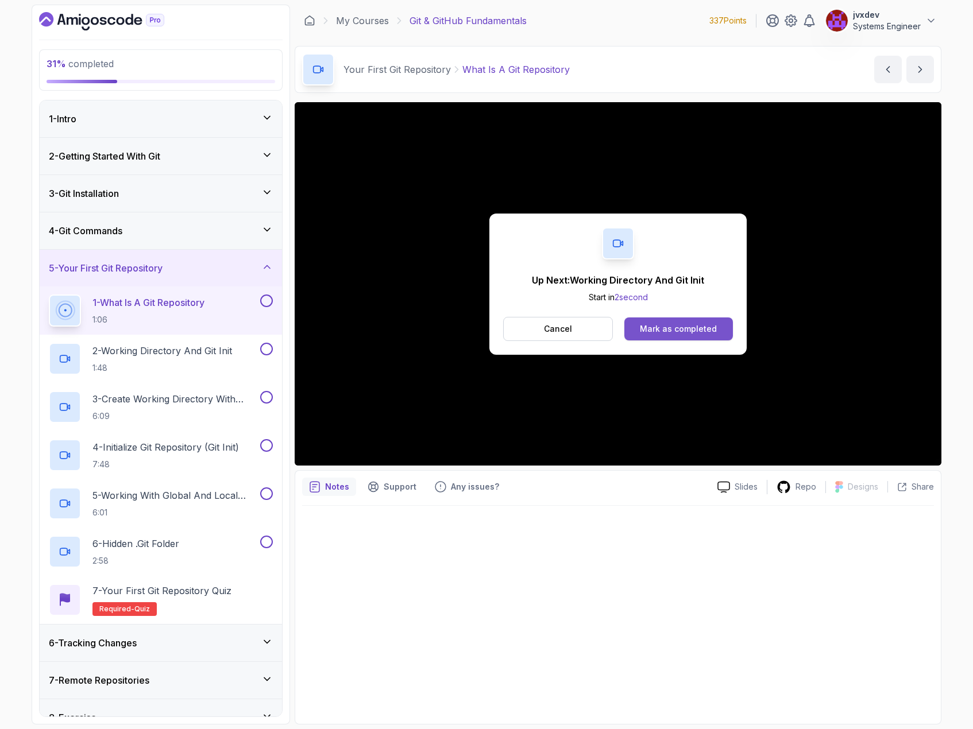
click at [685, 326] on div "Mark as completed" at bounding box center [678, 328] width 77 height 11
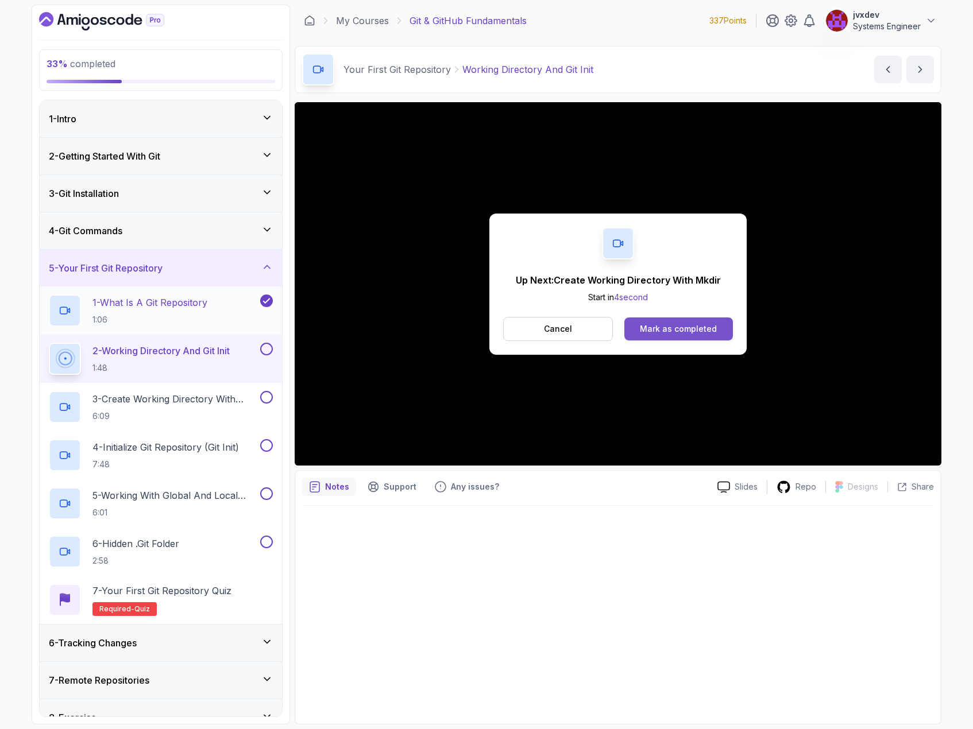
click at [654, 322] on button "Mark as completed" at bounding box center [678, 329] width 109 height 23
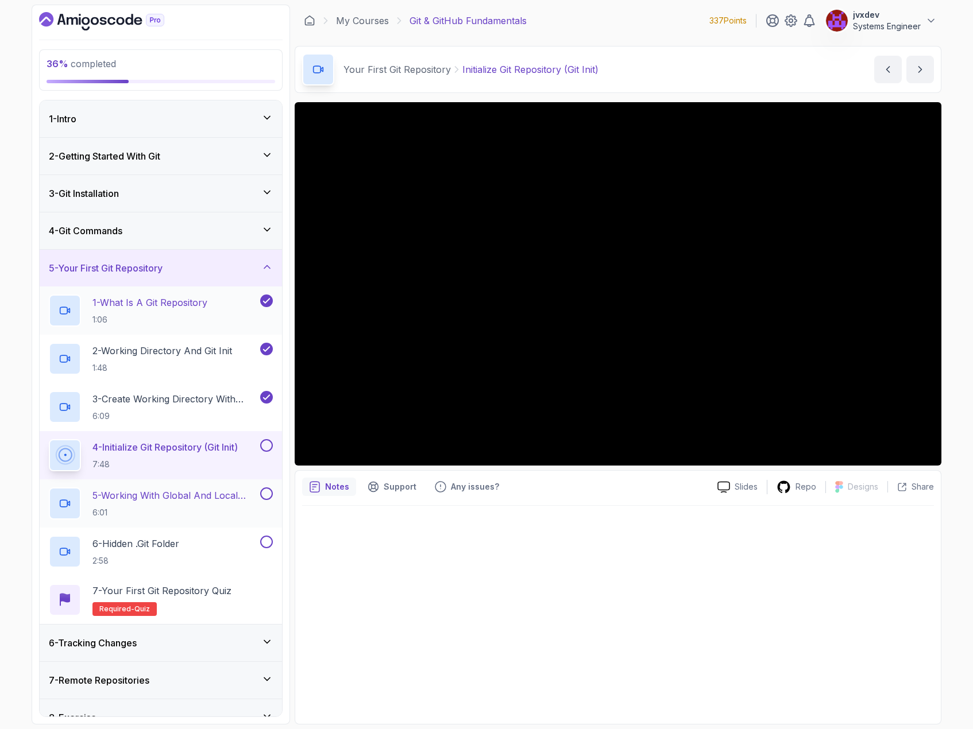
scroll to position [57, 0]
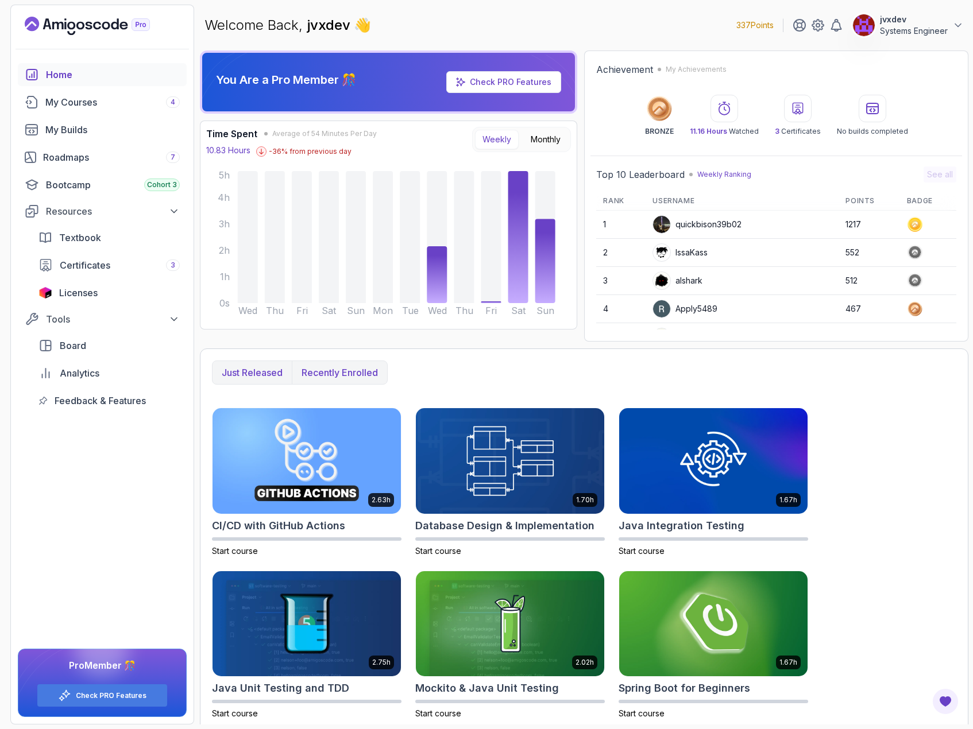
click at [332, 366] on p "Recently enrolled" at bounding box center [339, 373] width 76 height 14
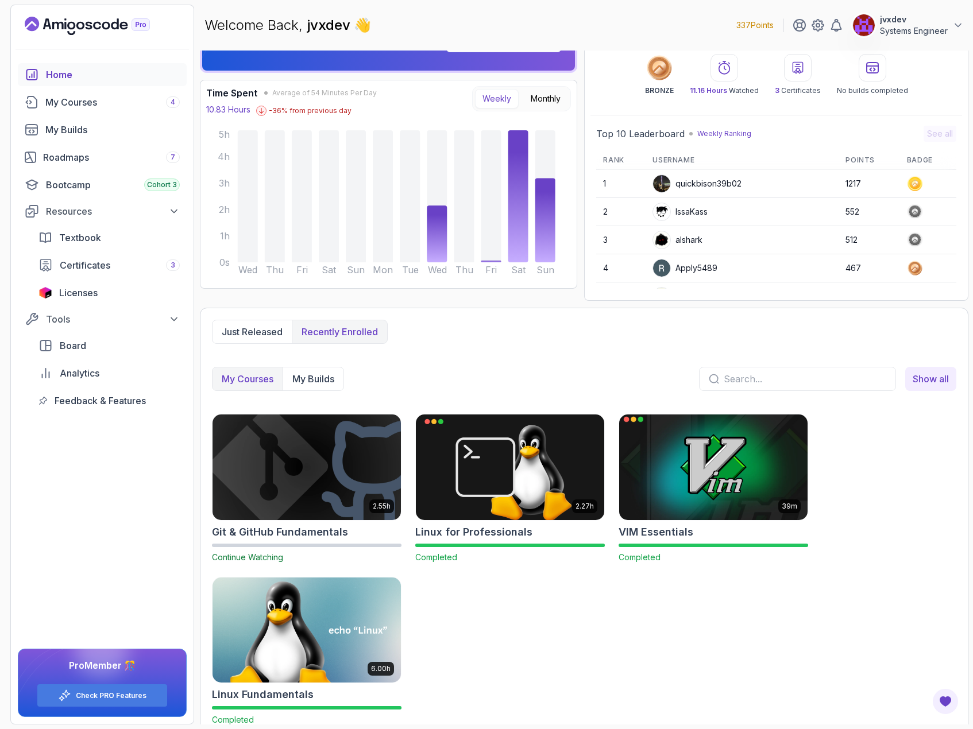
scroll to position [54, 0]
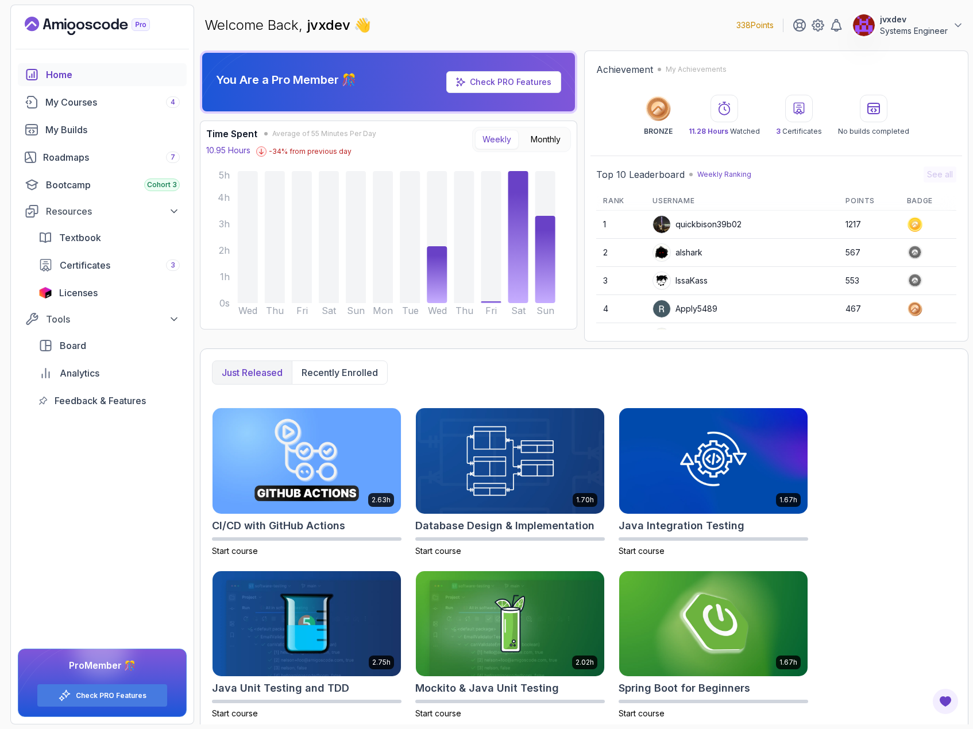
click at [690, 176] on div "Top 10 Leaderboard Weekly Ranking" at bounding box center [673, 175] width 155 height 14
click at [717, 172] on p "Weekly Ranking" at bounding box center [724, 174] width 54 height 9
click at [111, 149] on link "Roadmaps 7" at bounding box center [102, 157] width 169 height 23
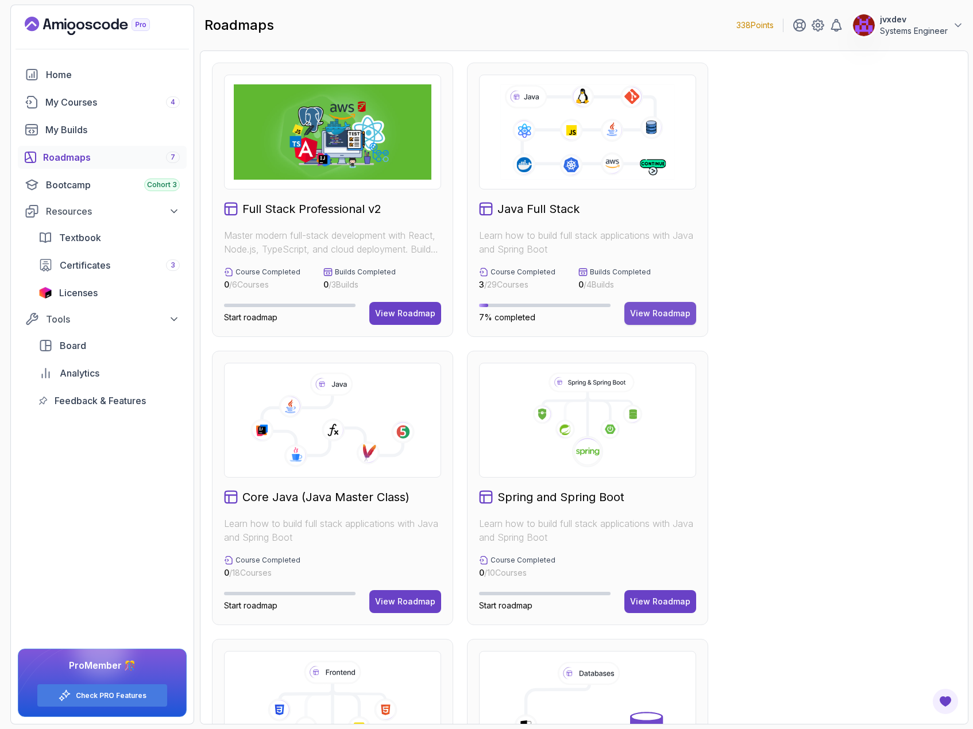
click at [659, 306] on button "View Roadmap" at bounding box center [660, 313] width 72 height 23
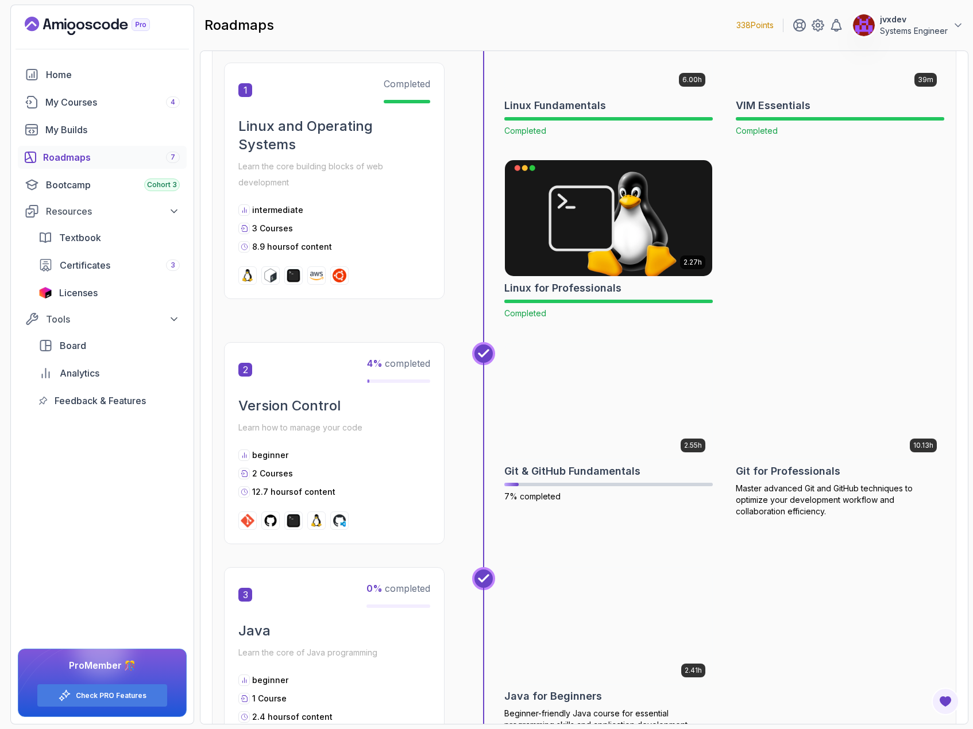
scroll to position [402, 0]
